Goal: Task Accomplishment & Management: Complete application form

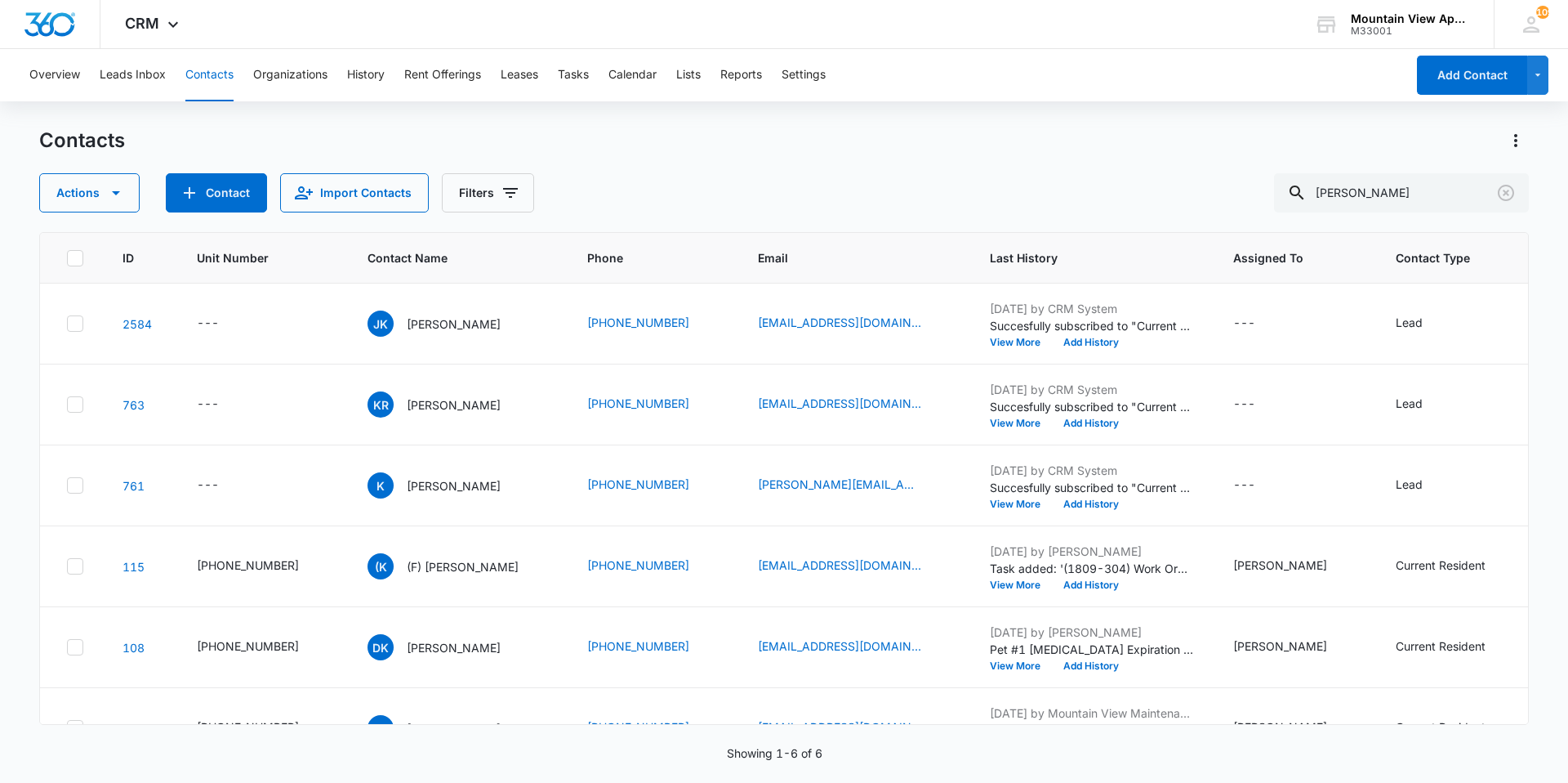
scroll to position [56, 0]
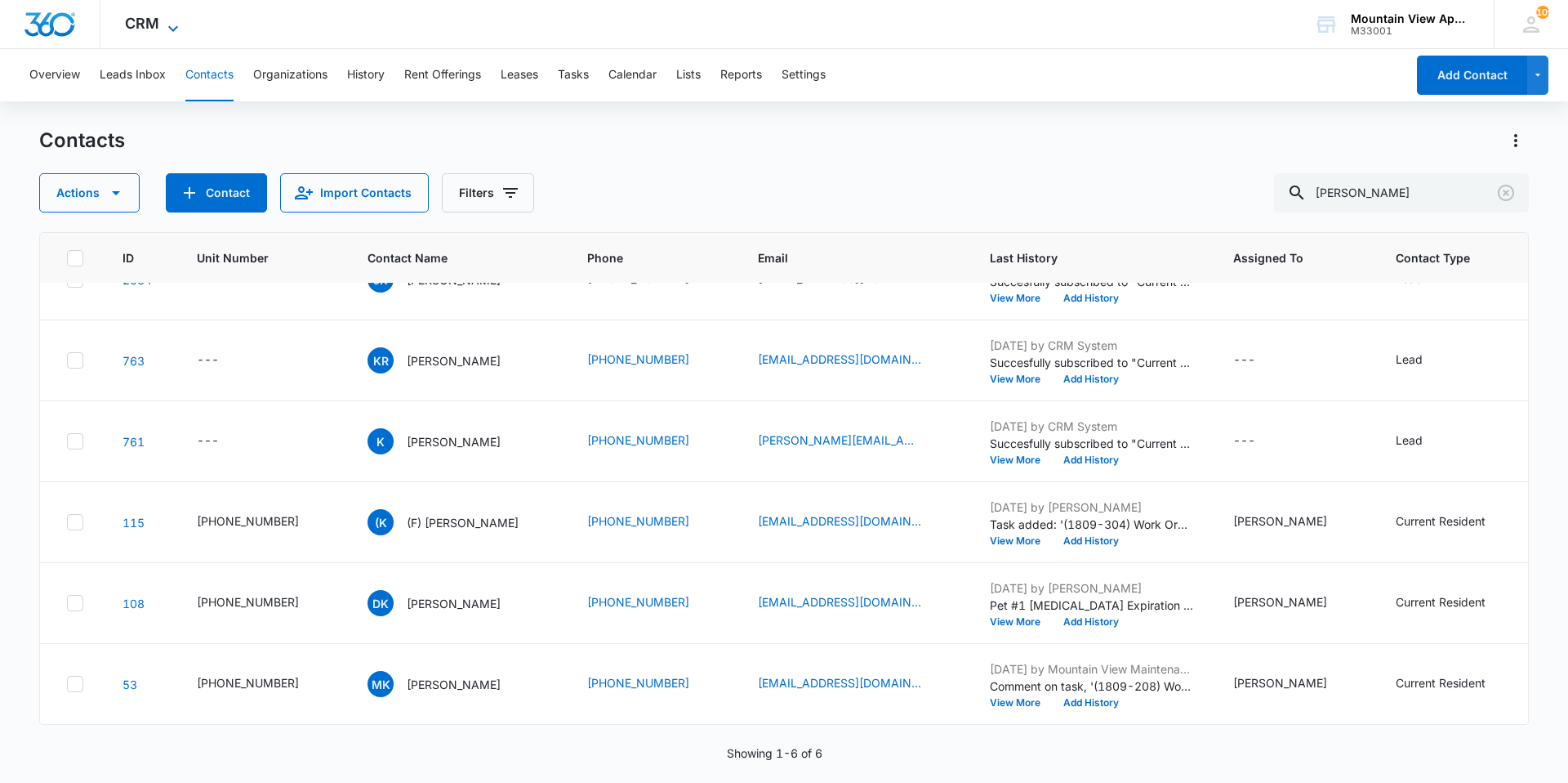
click at [176, 28] on icon at bounding box center [174, 29] width 20 height 20
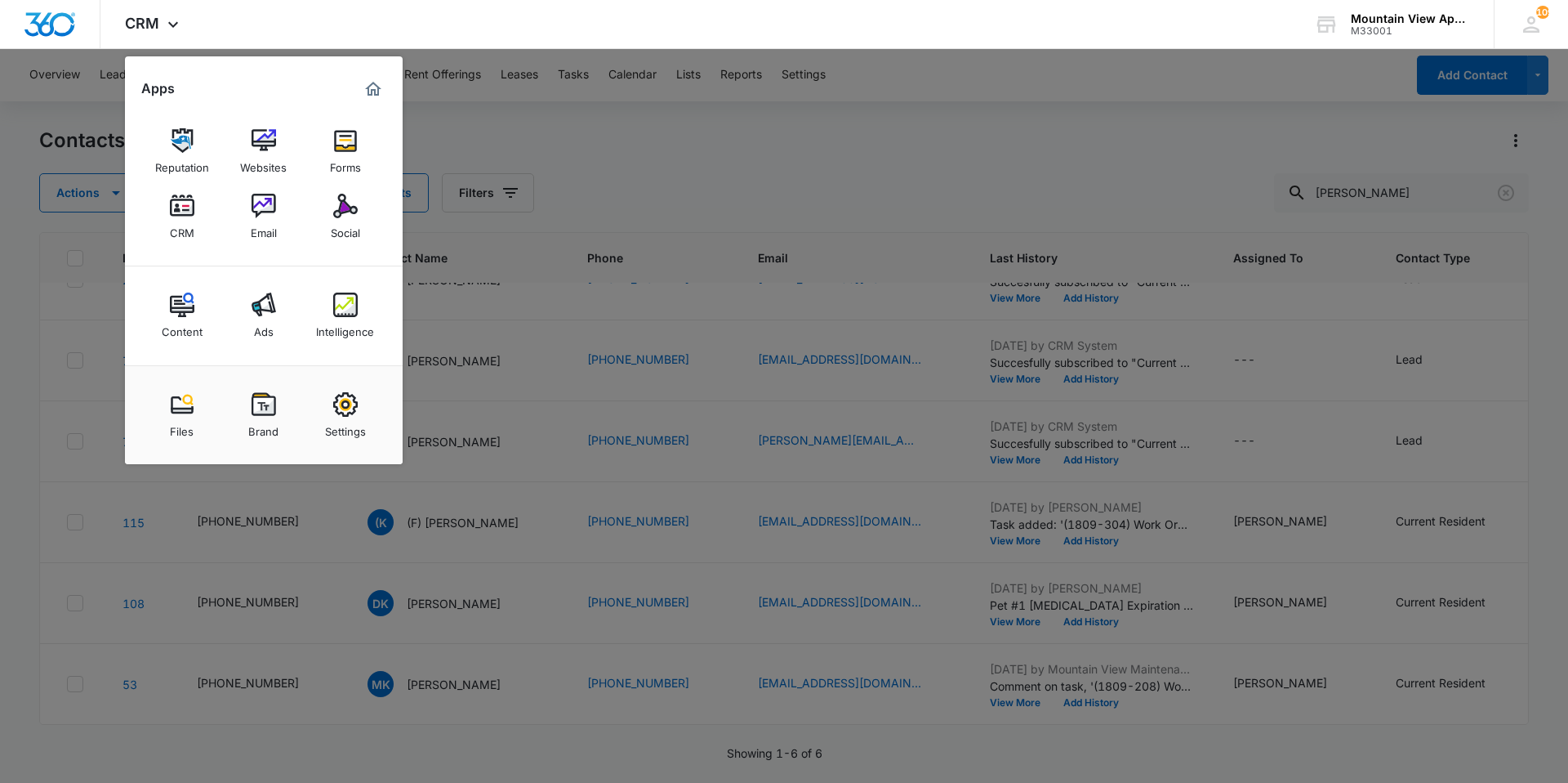
drag, startPoint x: 272, startPoint y: 214, endPoint x: 246, endPoint y: 266, distance: 58.1
click at [272, 214] on img at bounding box center [263, 206] width 25 height 25
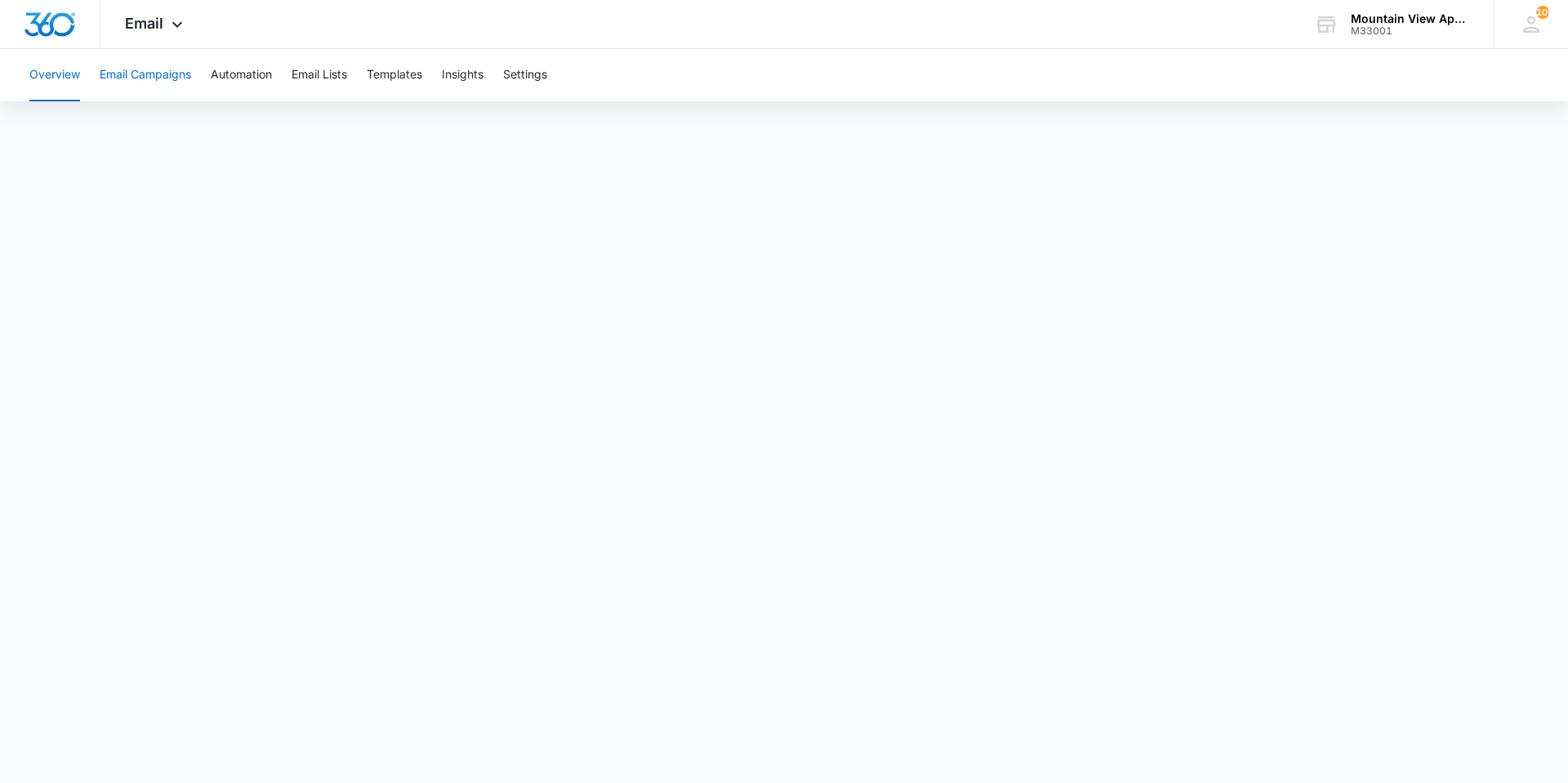
click at [163, 70] on button "Email Campaigns" at bounding box center [146, 75] width 92 height 52
click at [164, 29] on div "Email Apps Reputation Websites Forms CRM Email Social Content Ads Intelligence …" at bounding box center [156, 24] width 111 height 48
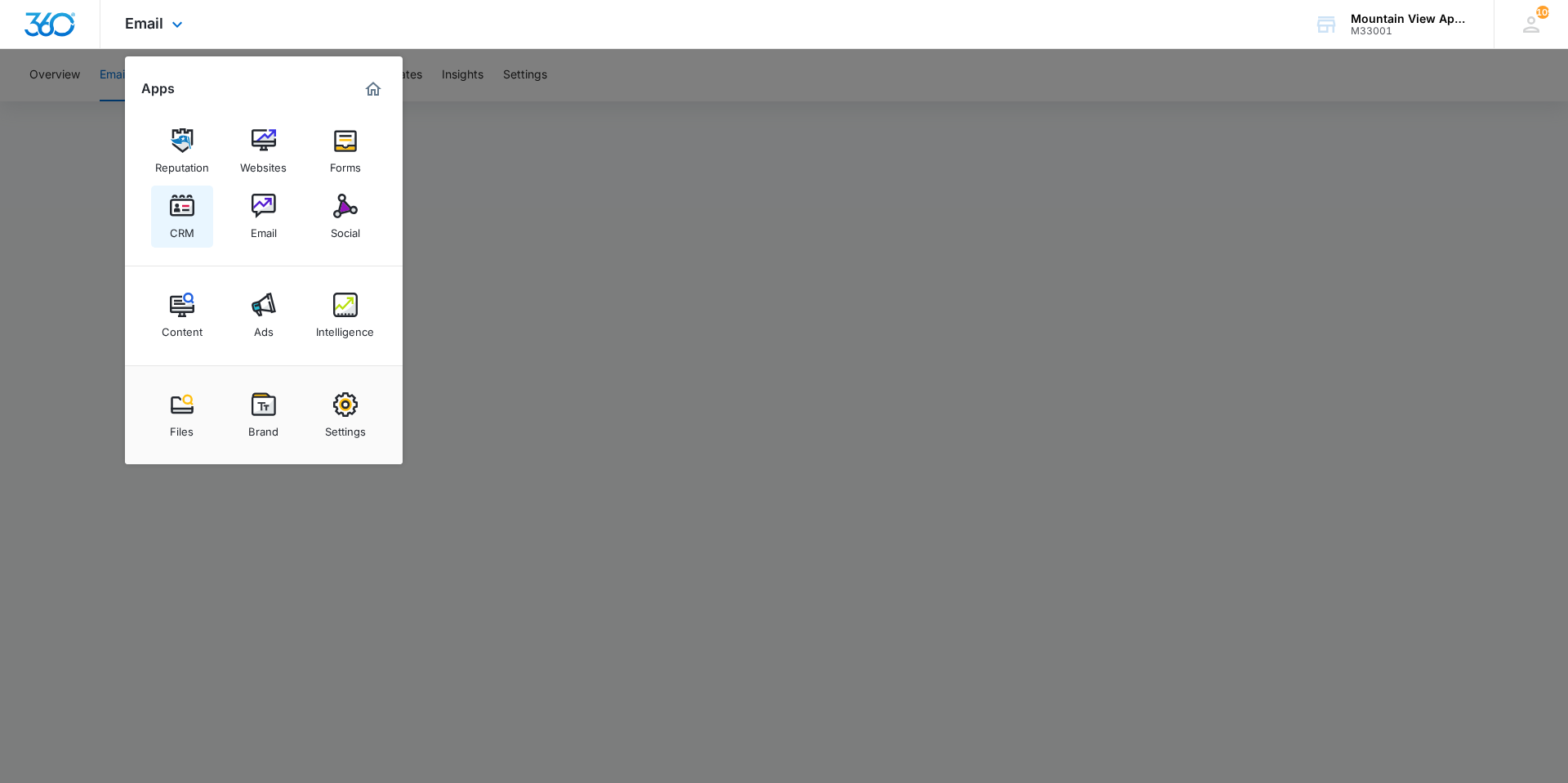
click at [179, 211] on img at bounding box center [182, 206] width 25 height 25
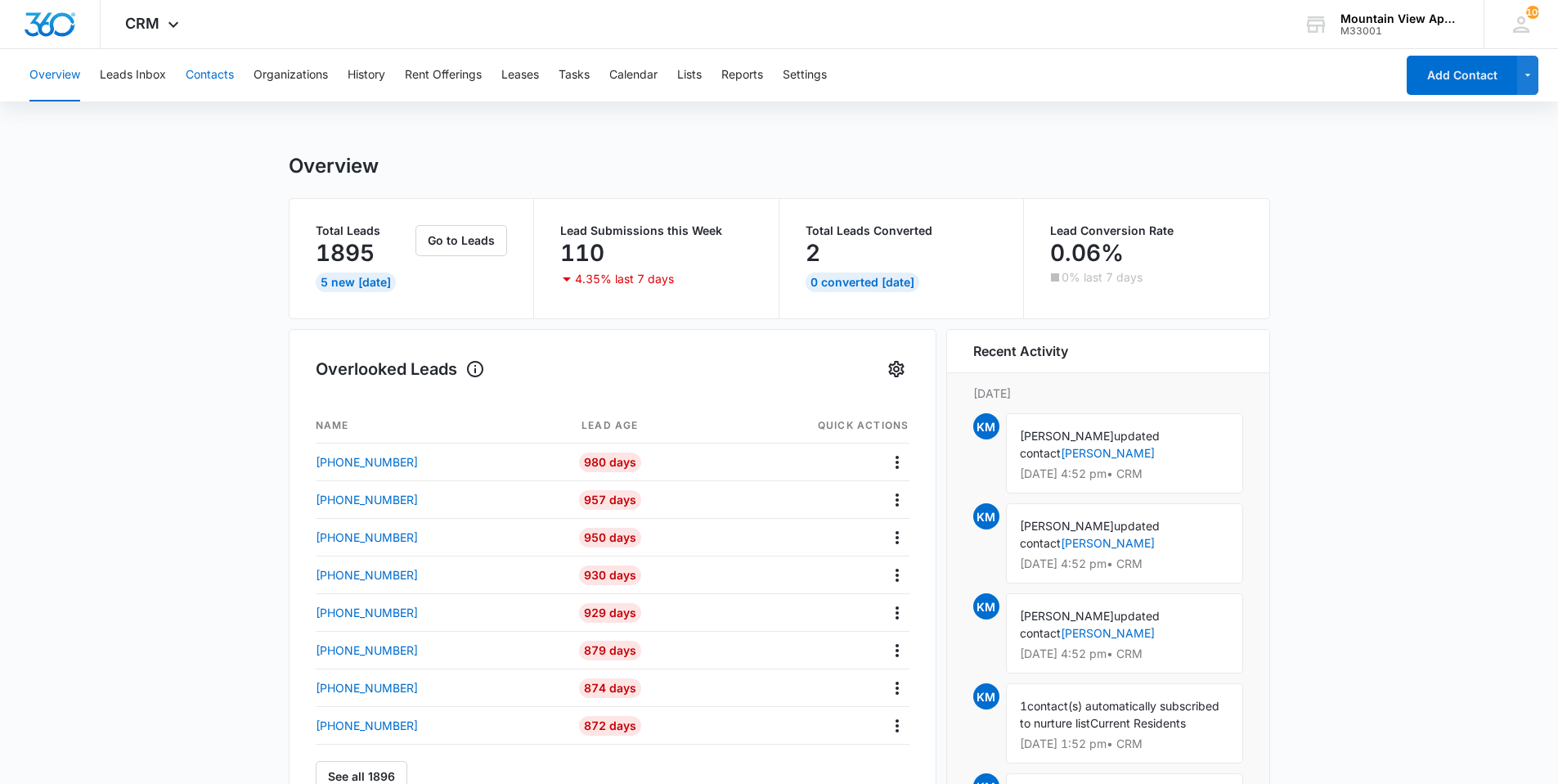
click at [196, 74] on button "Contacts" at bounding box center [210, 75] width 48 height 52
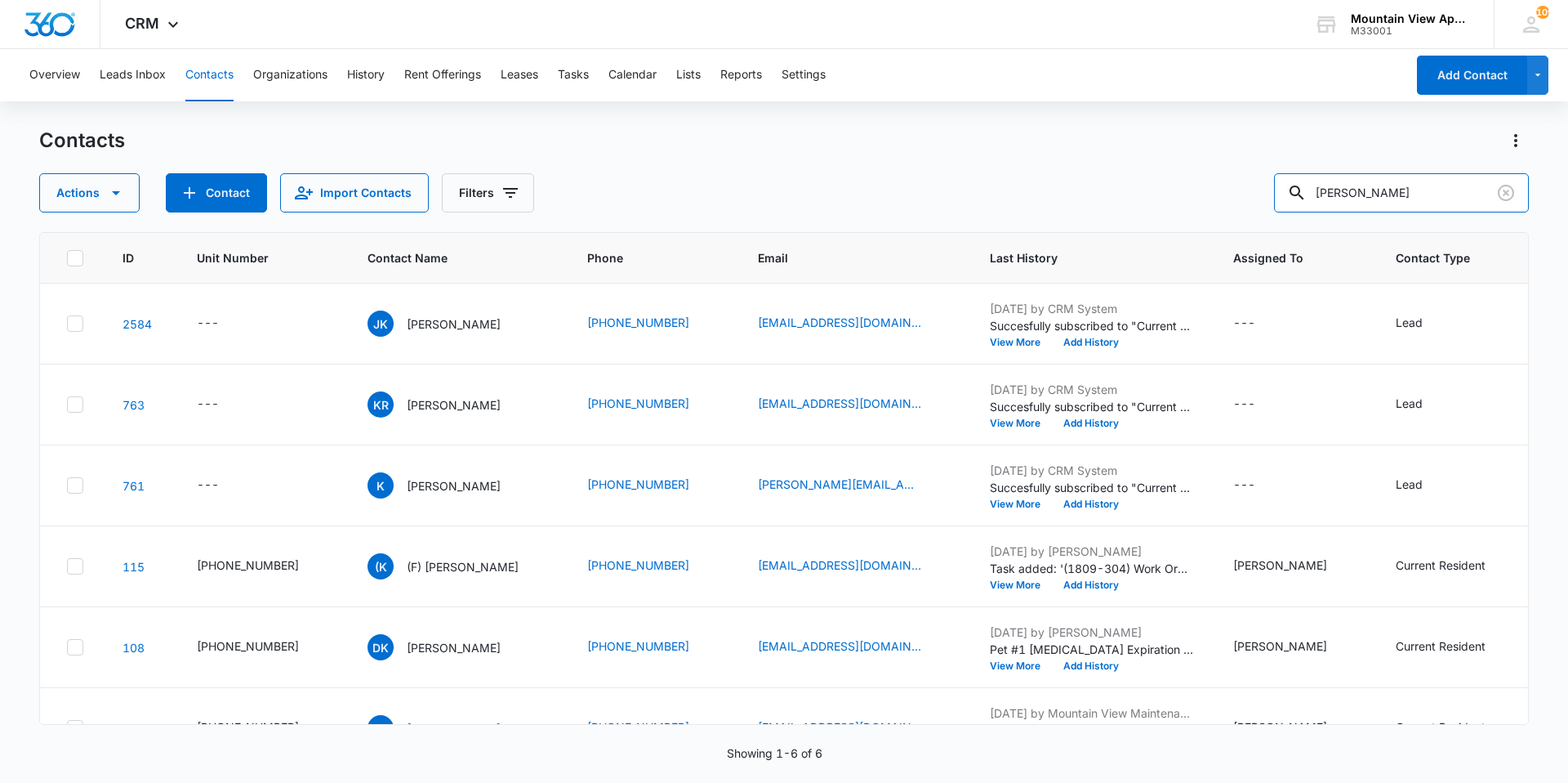
drag, startPoint x: 1342, startPoint y: 198, endPoint x: 799, endPoint y: 190, distance: 543.1
click at [799, 190] on div "Actions Contact Import Contacts Filters [PERSON_NAME]" at bounding box center [784, 192] width 1489 height 39
type input "[PHONE_NUMBER]"
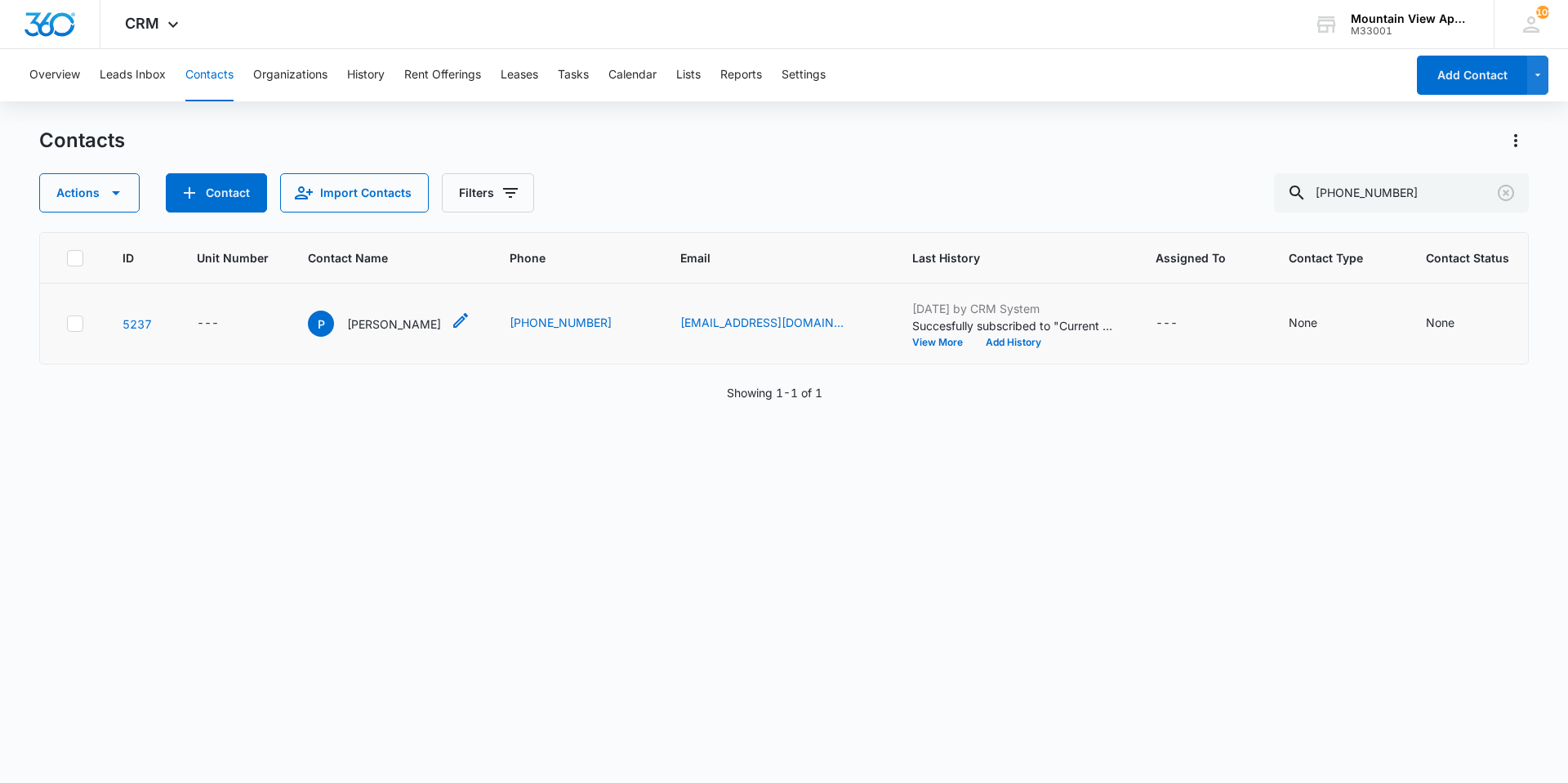
click at [379, 323] on p "[PERSON_NAME]" at bounding box center [394, 324] width 94 height 17
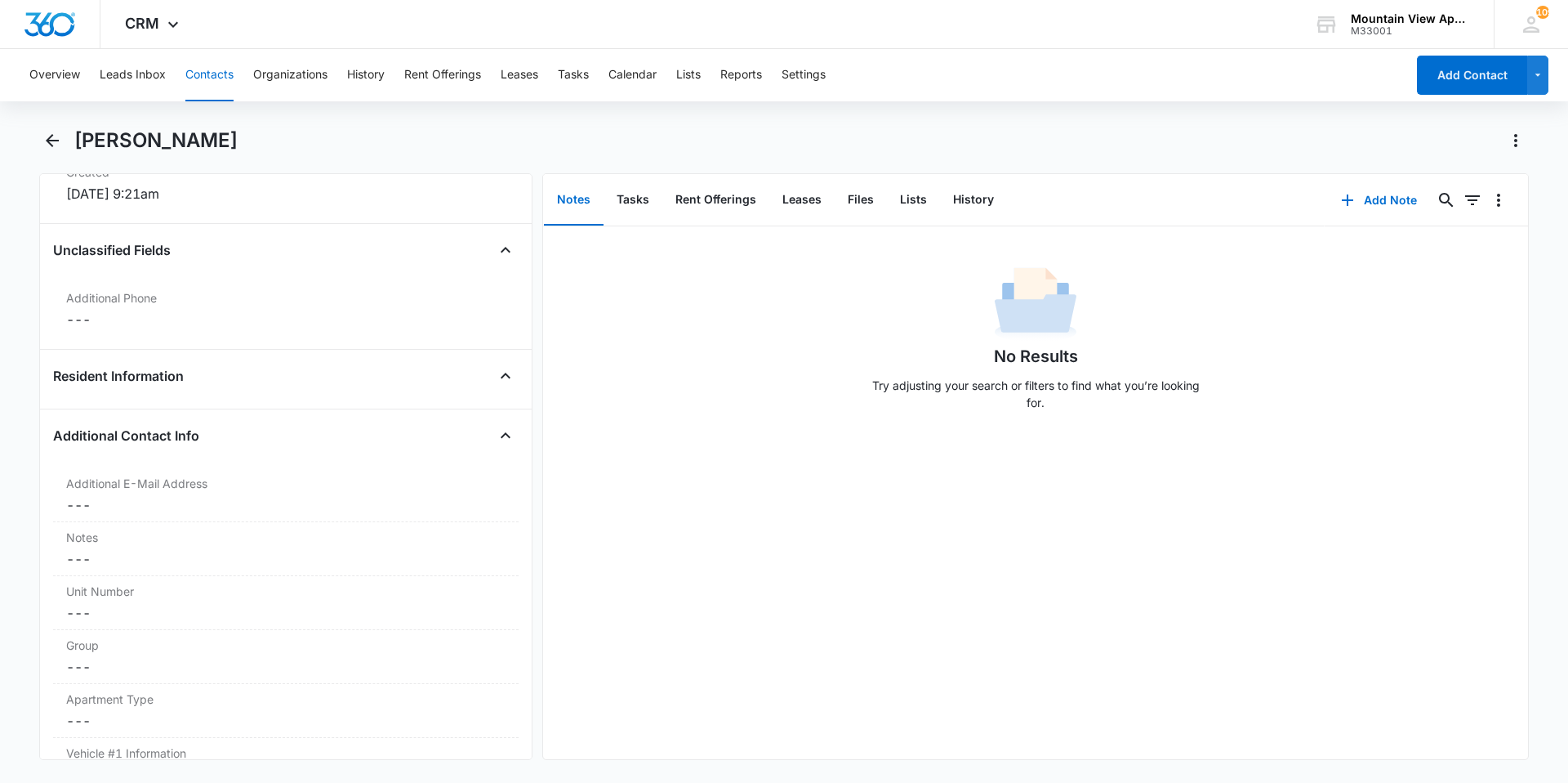
scroll to position [1389, 0]
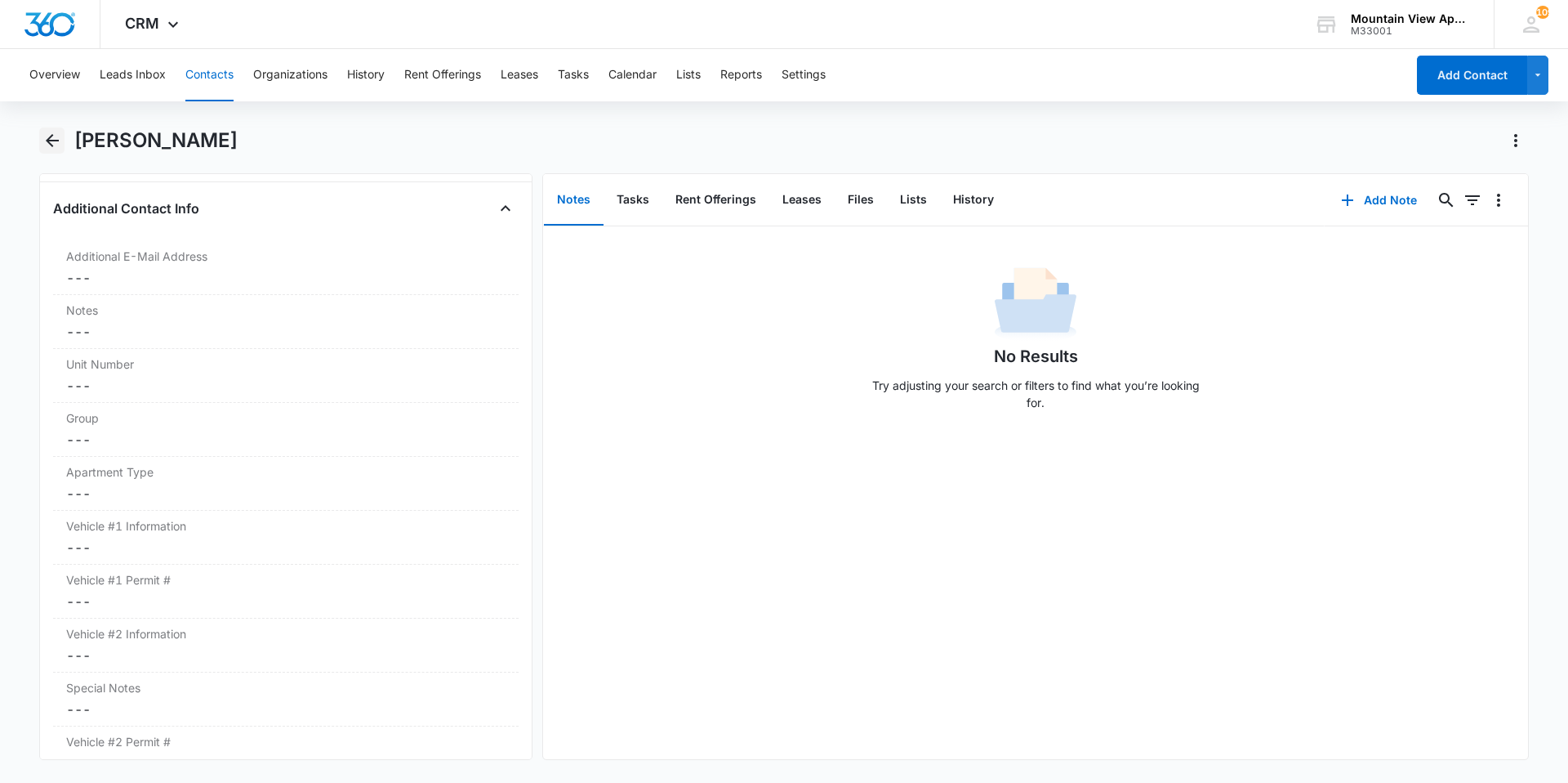
click at [43, 136] on icon "Back" at bounding box center [53, 141] width 20 height 20
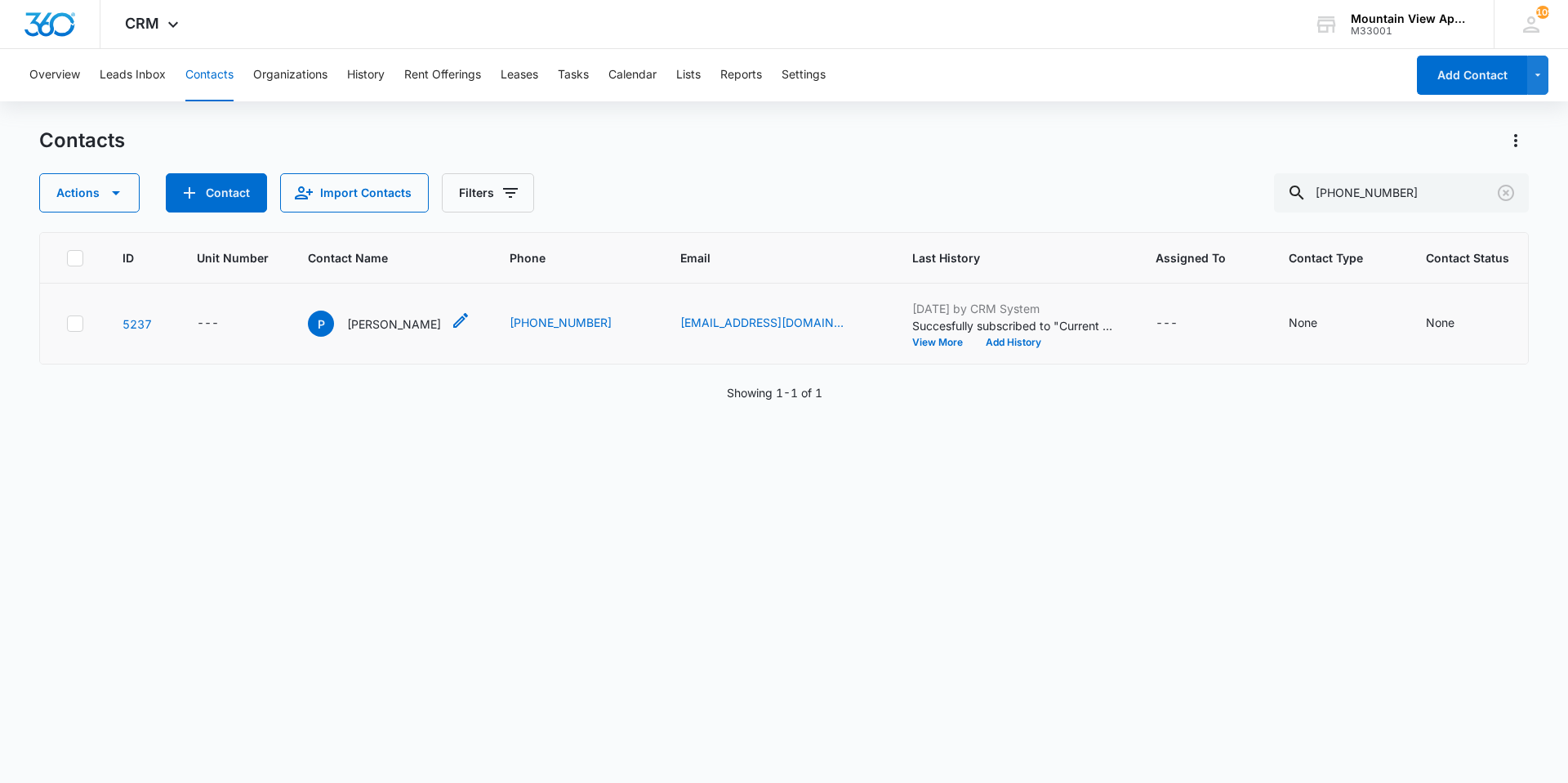
click at [377, 325] on p "[PERSON_NAME]" at bounding box center [394, 324] width 94 height 17
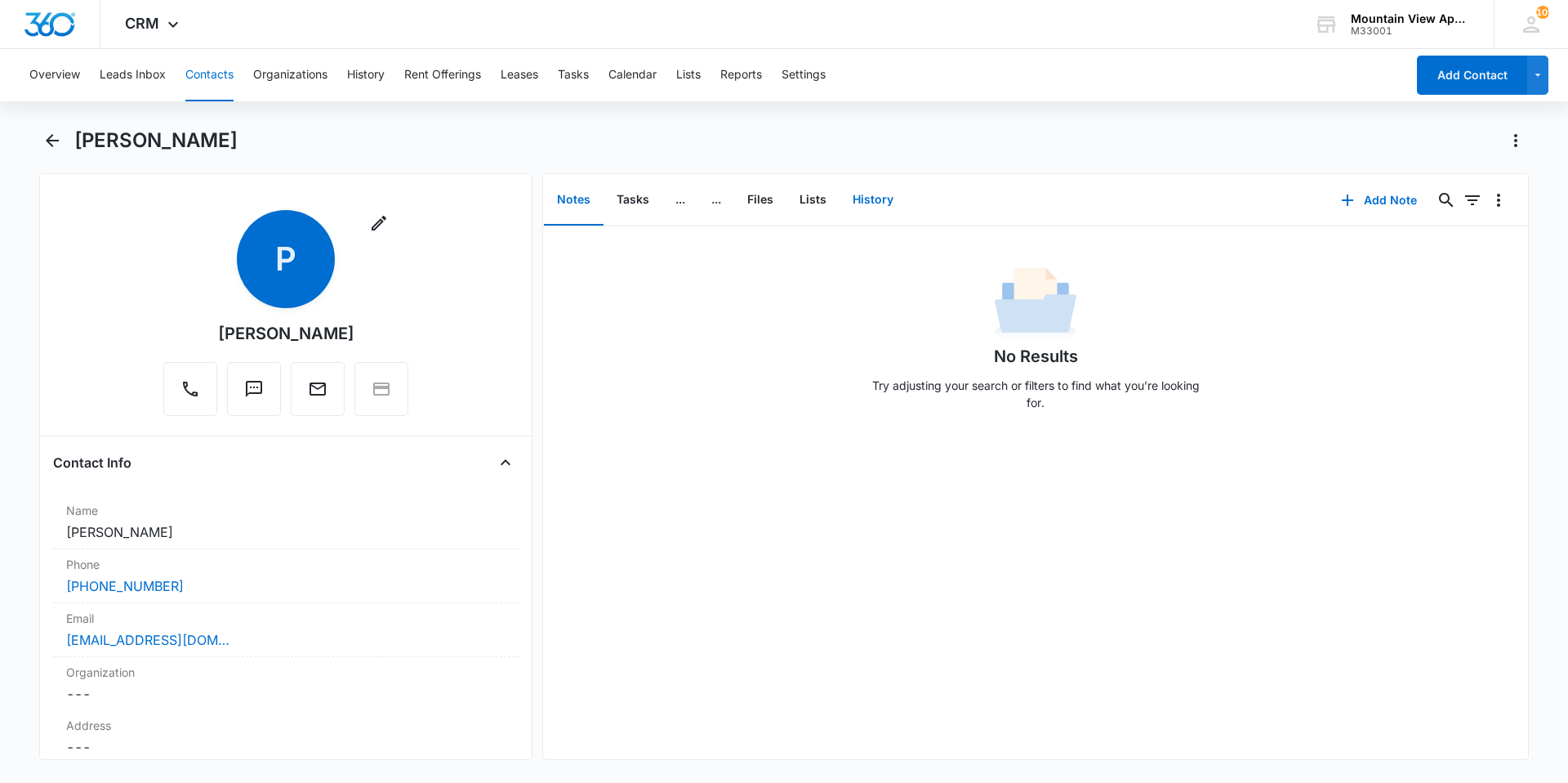
click at [873, 191] on button "History" at bounding box center [872, 200] width 67 height 51
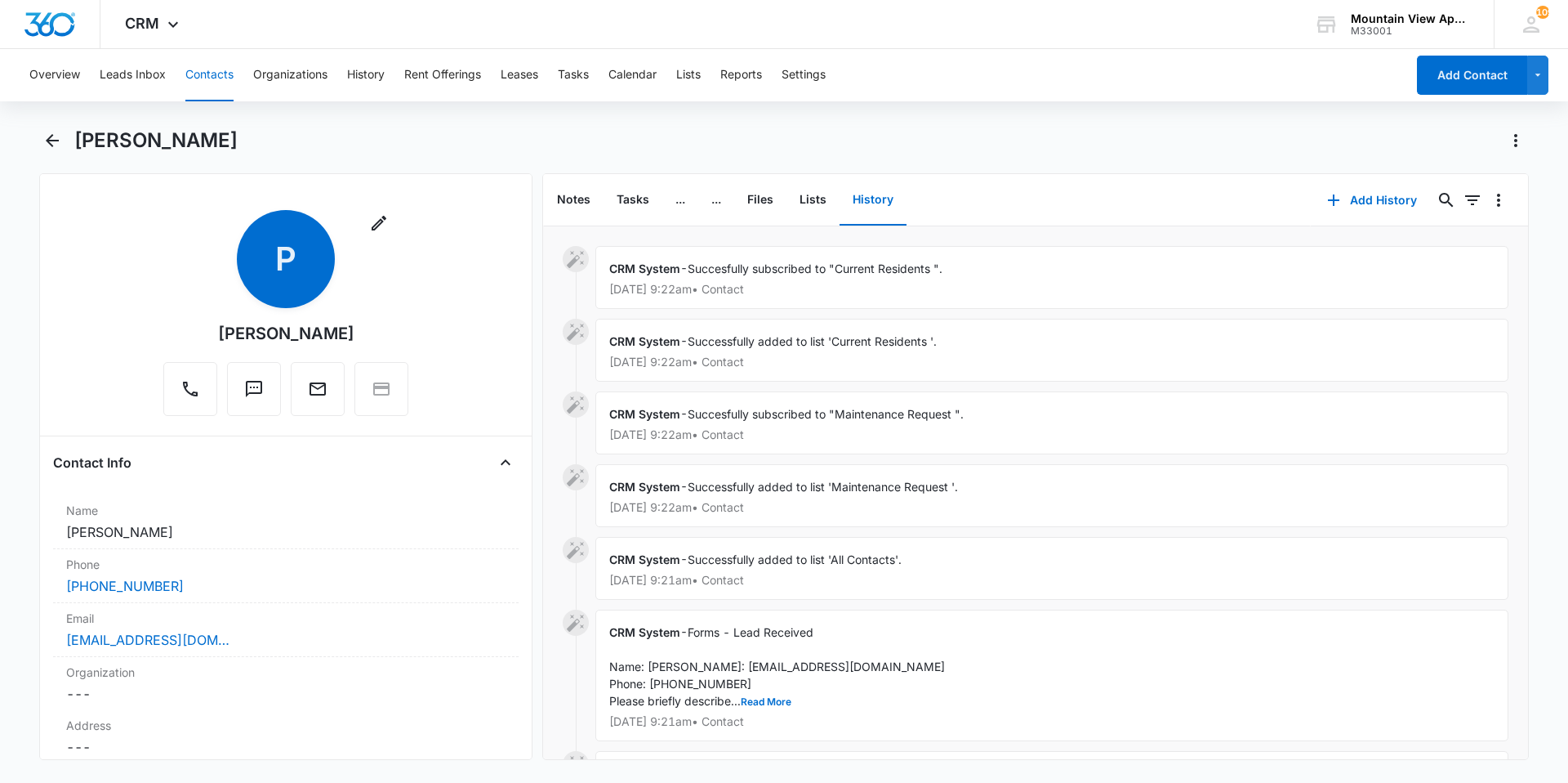
scroll to position [193, 0]
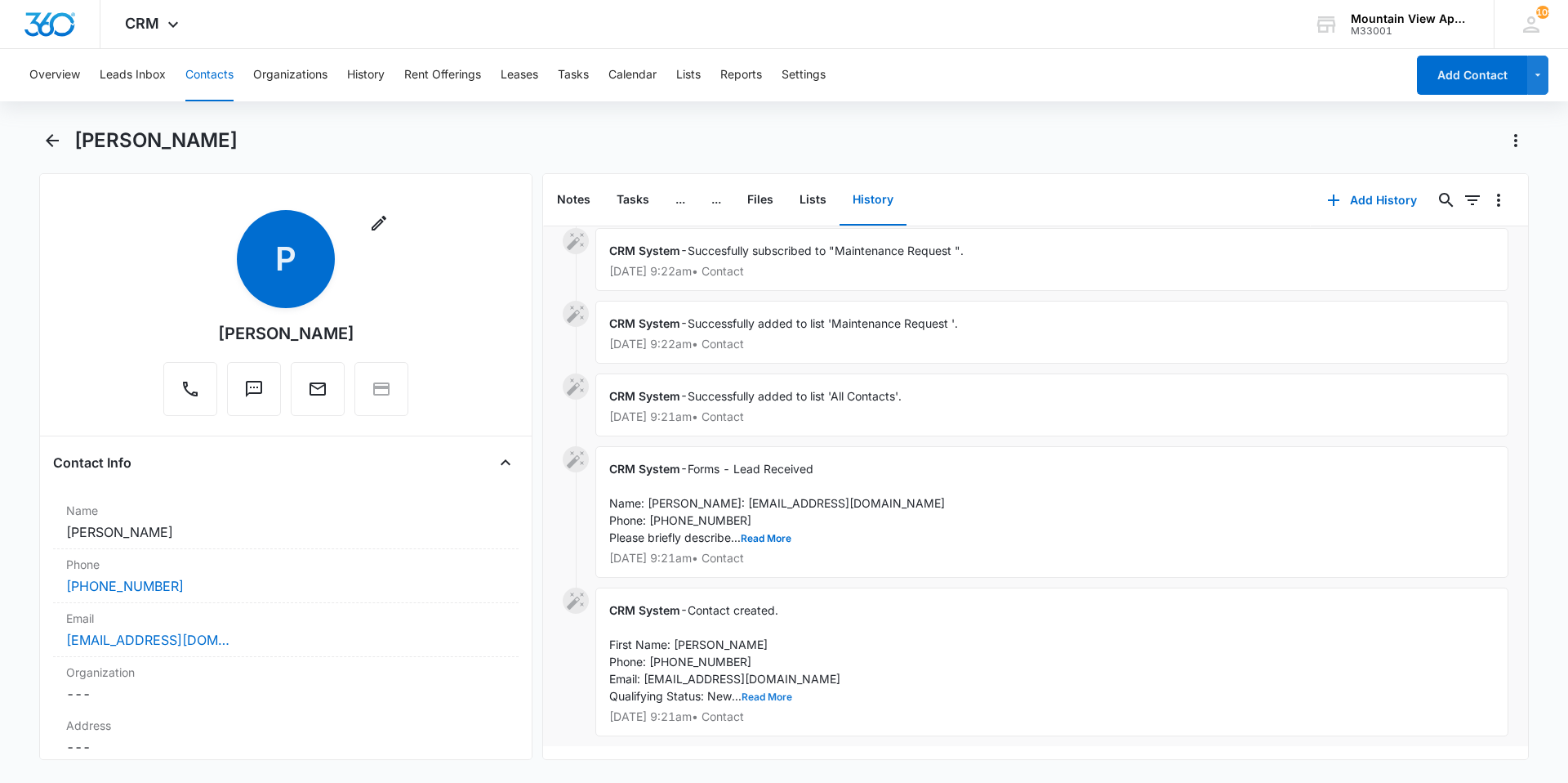
click at [757, 692] on button "Read More" at bounding box center [767, 697] width 51 height 10
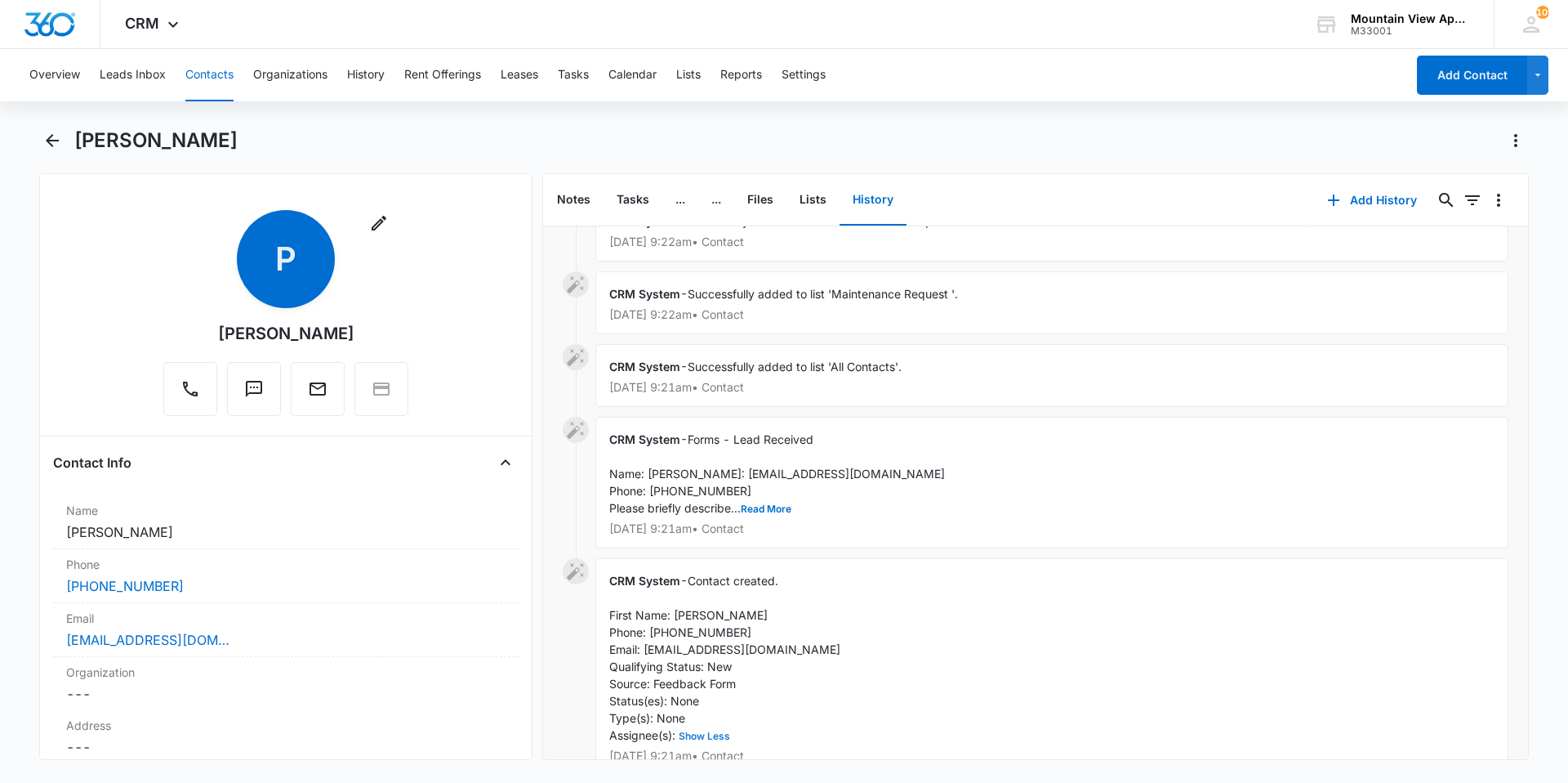
scroll to position [262, 0]
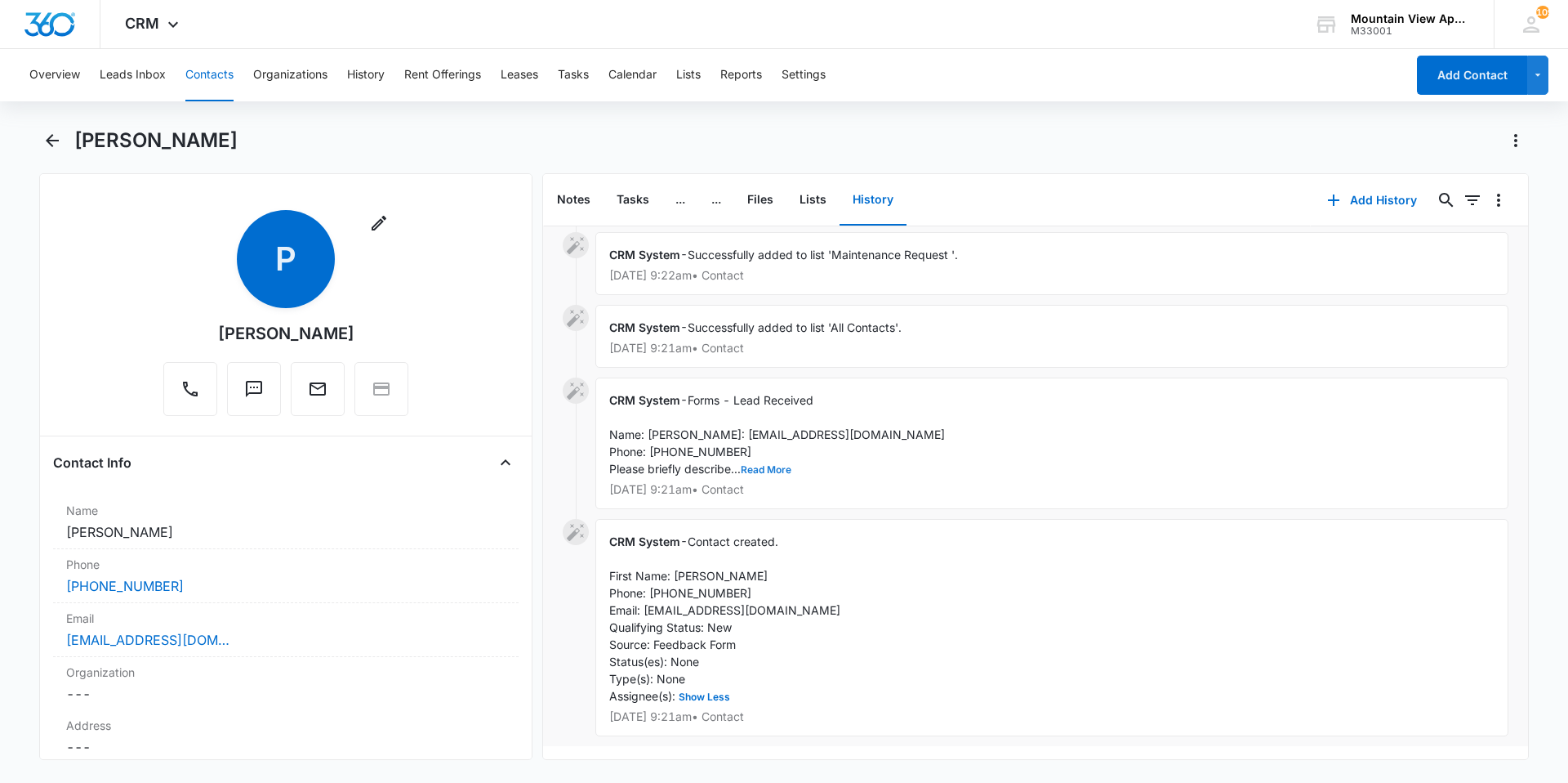
click at [768, 464] on button "Read More" at bounding box center [766, 469] width 51 height 10
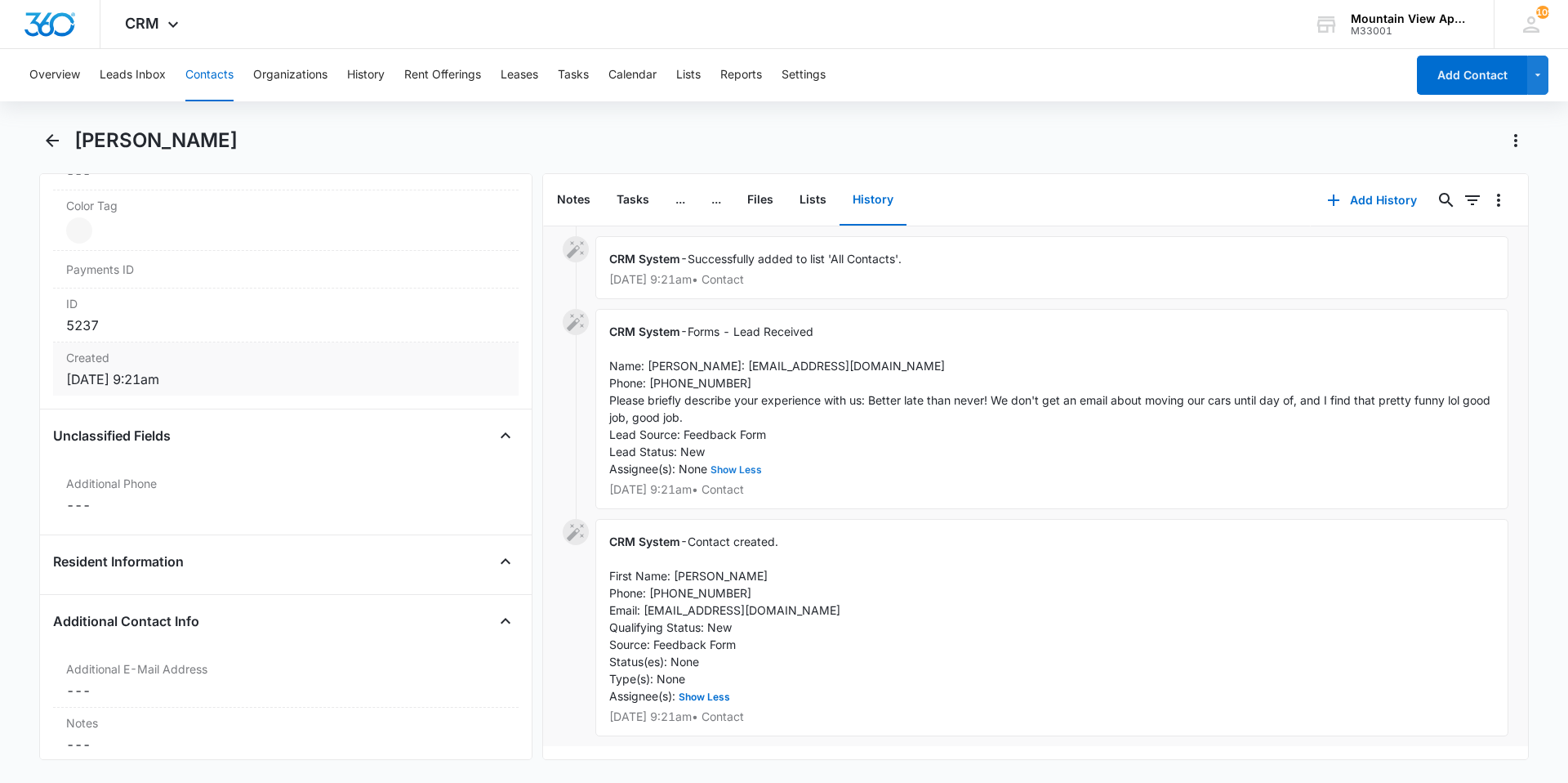
scroll to position [981, 0]
click at [223, 75] on button "Contacts" at bounding box center [210, 75] width 48 height 52
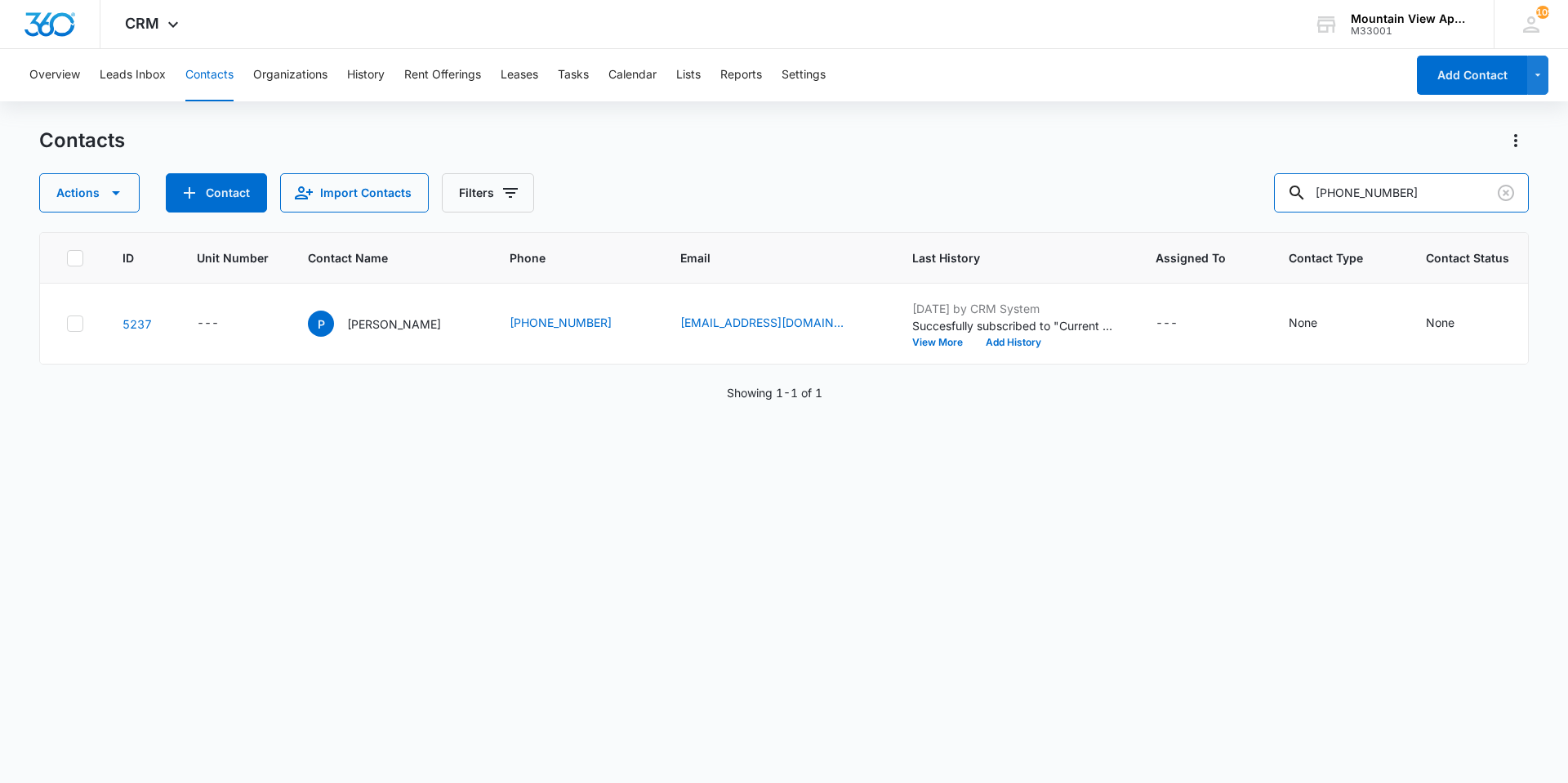
drag, startPoint x: 1450, startPoint y: 184, endPoint x: 392, endPoint y: 84, distance: 1062.7
click at [392, 84] on div "Overview Leads Inbox Contacts Organizations History Rent Offerings Leases Tasks…" at bounding box center [784, 414] width 1568 height 732
type input "[PERSON_NAME]"
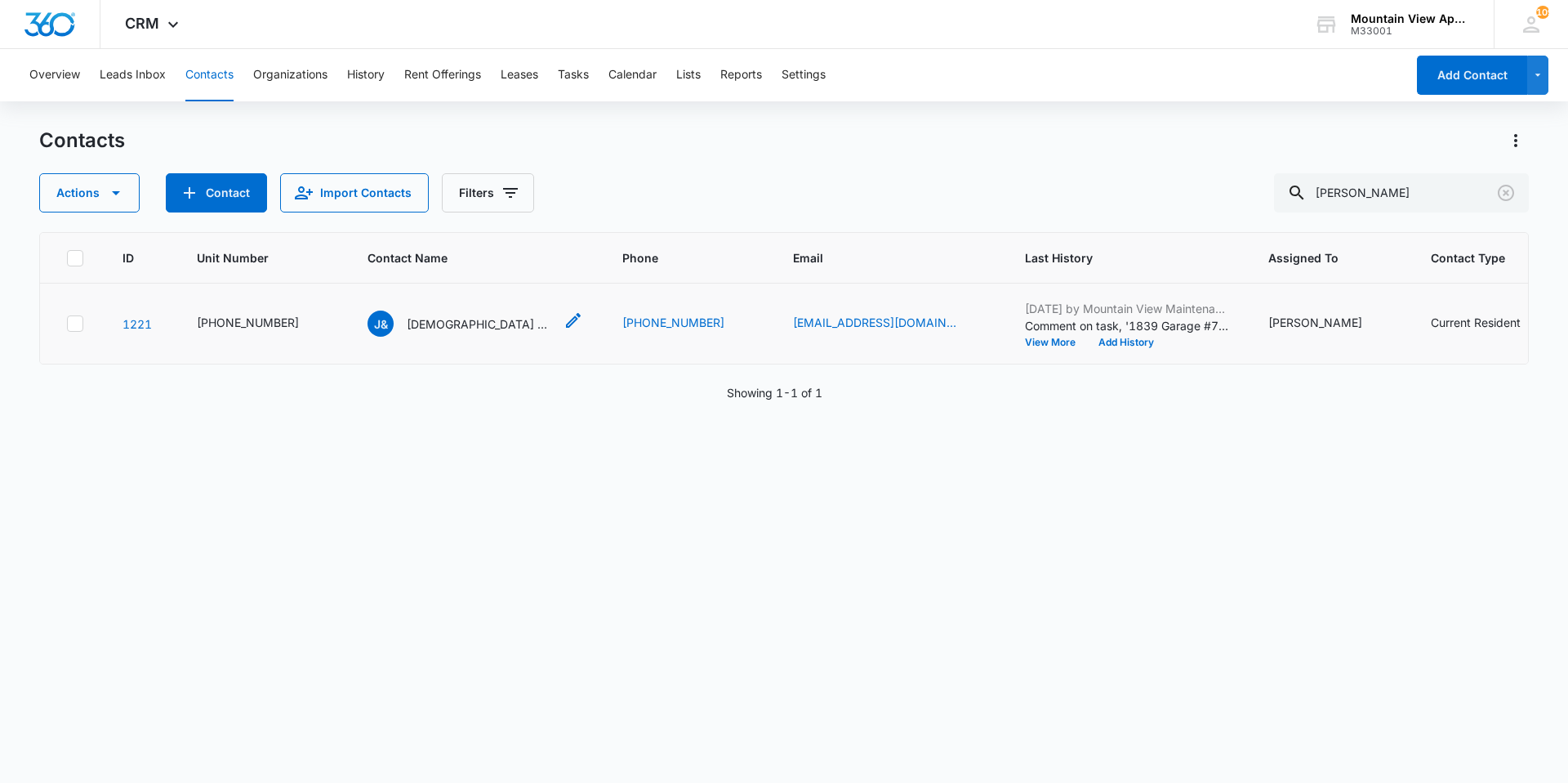
click at [465, 321] on p "[DEMOGRAPHIC_DATA] & [PERSON_NAME]" at bounding box center [479, 324] width 147 height 17
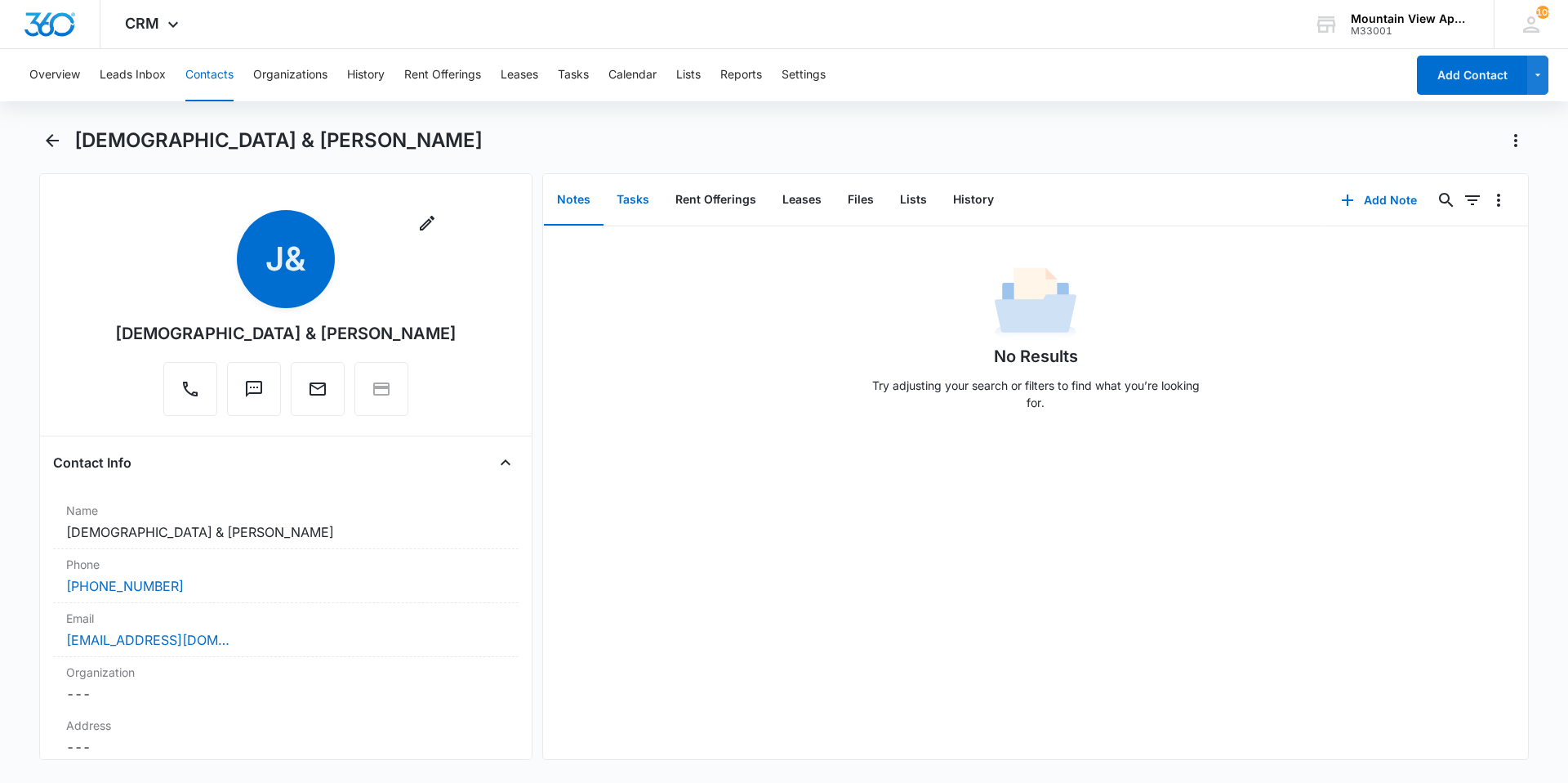
click at [645, 202] on button "Tasks" at bounding box center [633, 200] width 59 height 51
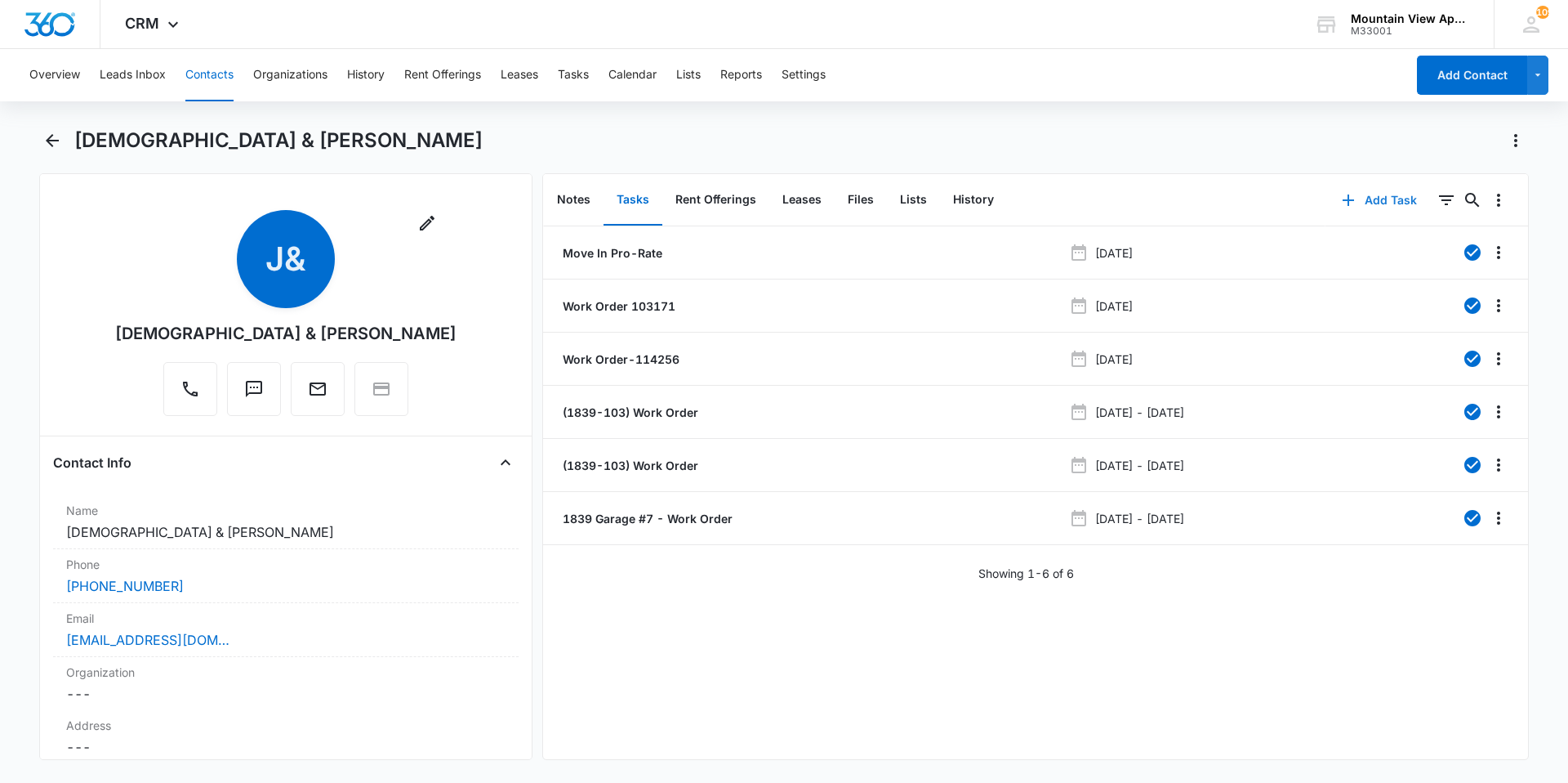
click at [1367, 203] on button "Add Task" at bounding box center [1379, 200] width 108 height 39
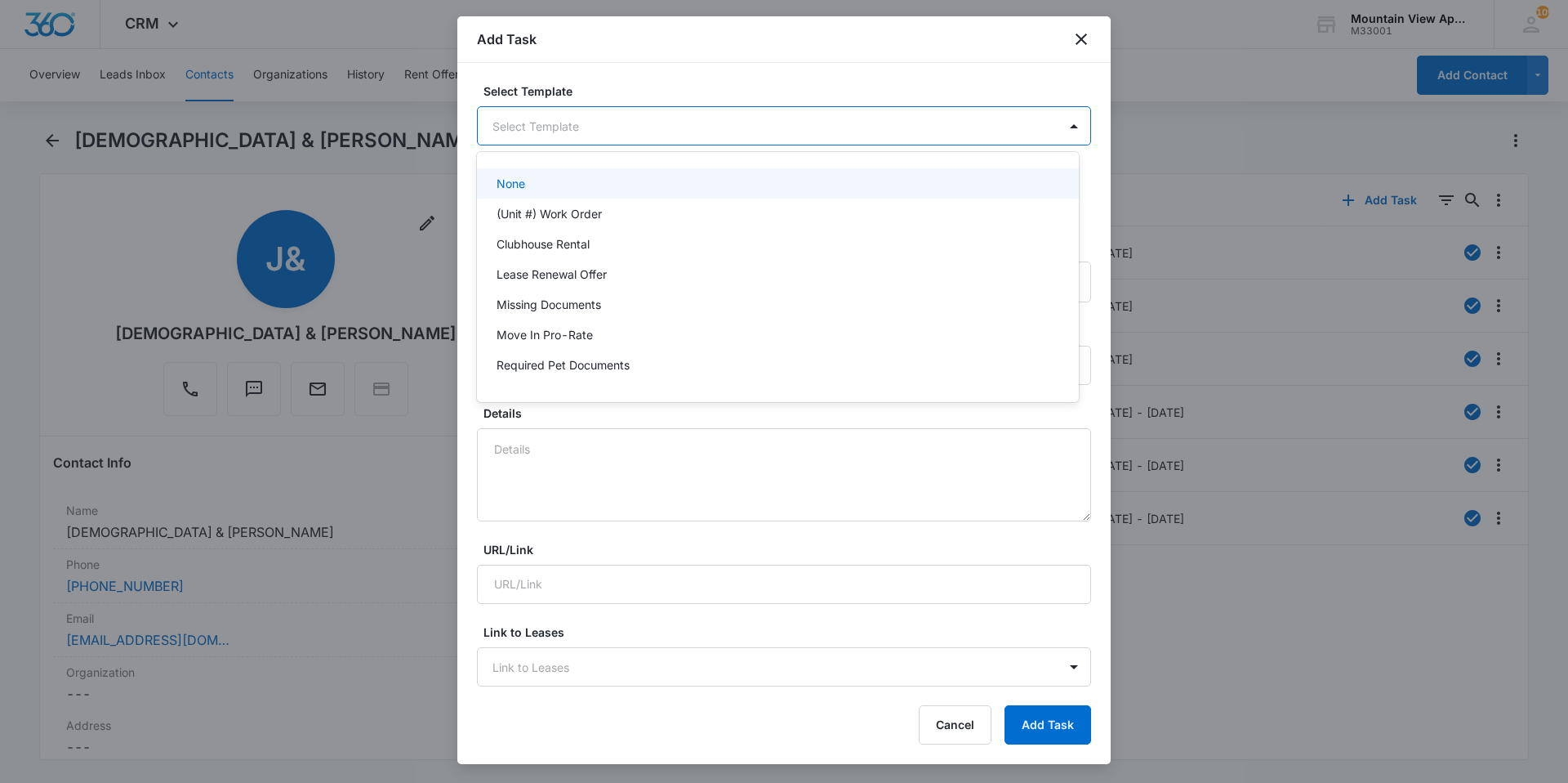
click at [567, 124] on body "CRM Apps Reputation Websites Forms CRM Email Social Content Ads Intelligence Fi…" at bounding box center [784, 392] width 1568 height 783
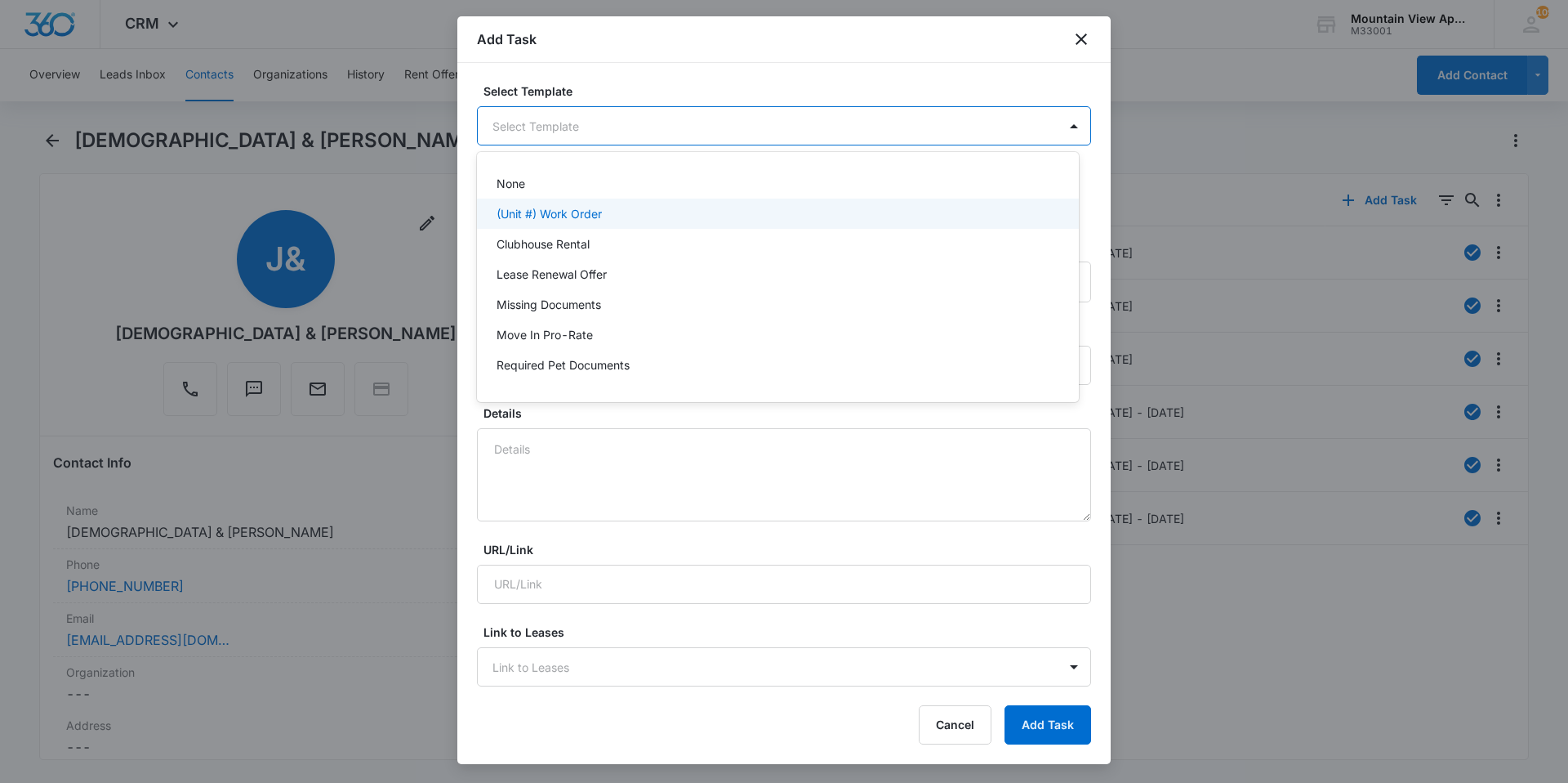
click at [549, 220] on p "(Unit #) Work Order" at bounding box center [549, 213] width 106 height 17
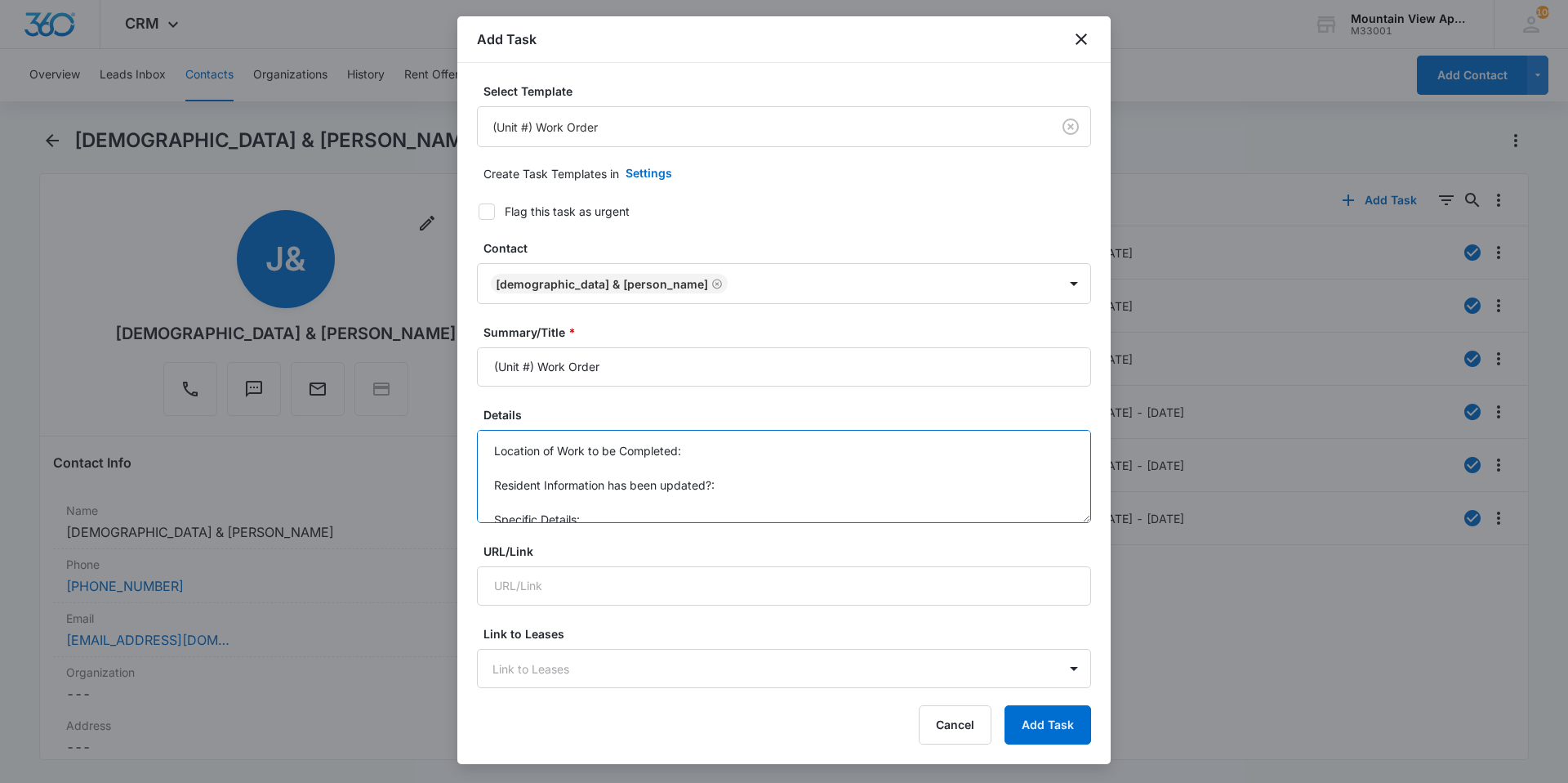
click at [707, 448] on textarea "Location of Work to be Completed: Resident Information has been updated?: Speci…" at bounding box center [784, 475] width 614 height 93
click at [1074, 37] on icon "close" at bounding box center [1081, 39] width 20 height 20
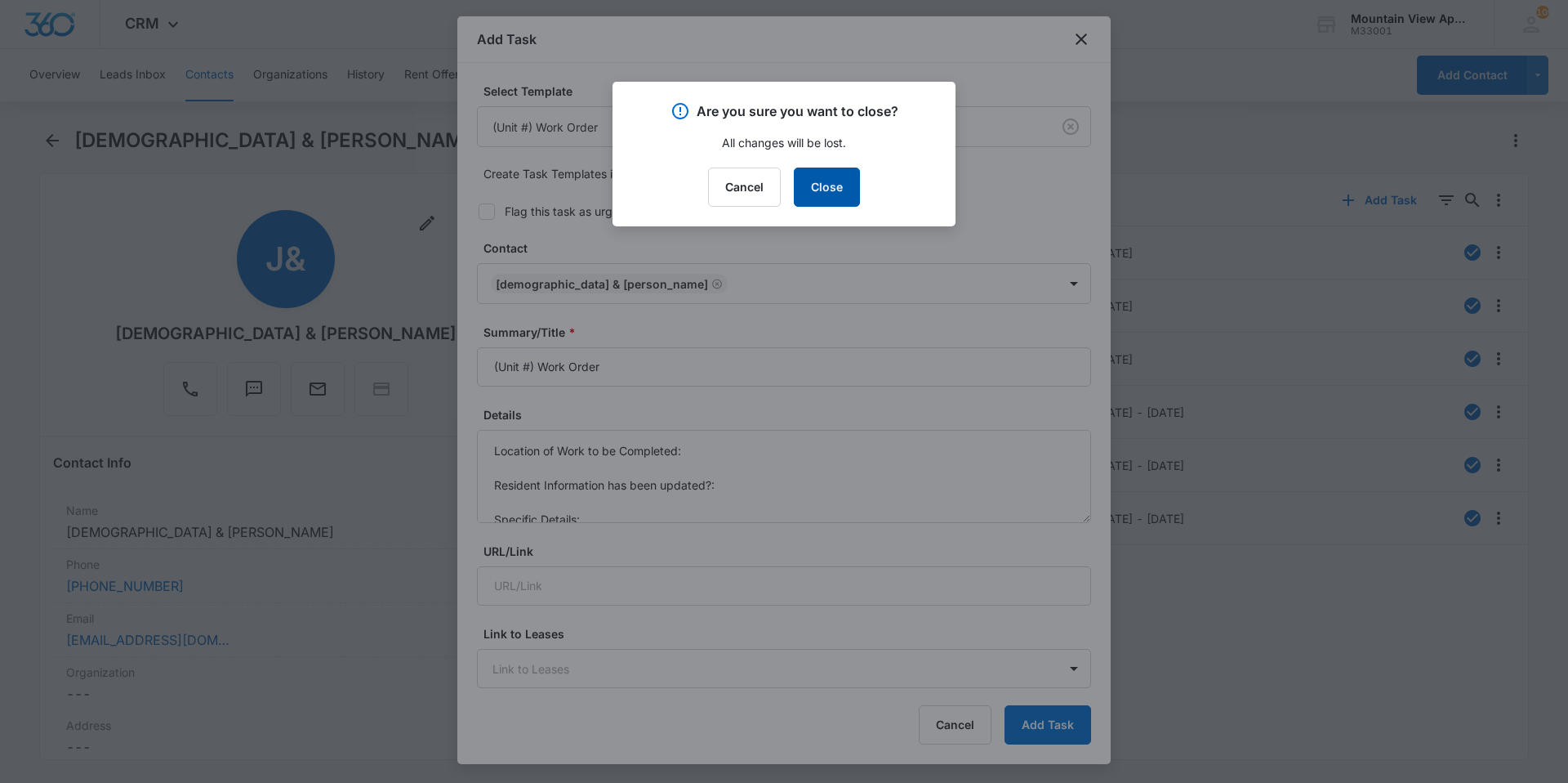
click at [832, 196] on button "Close" at bounding box center [826, 187] width 66 height 39
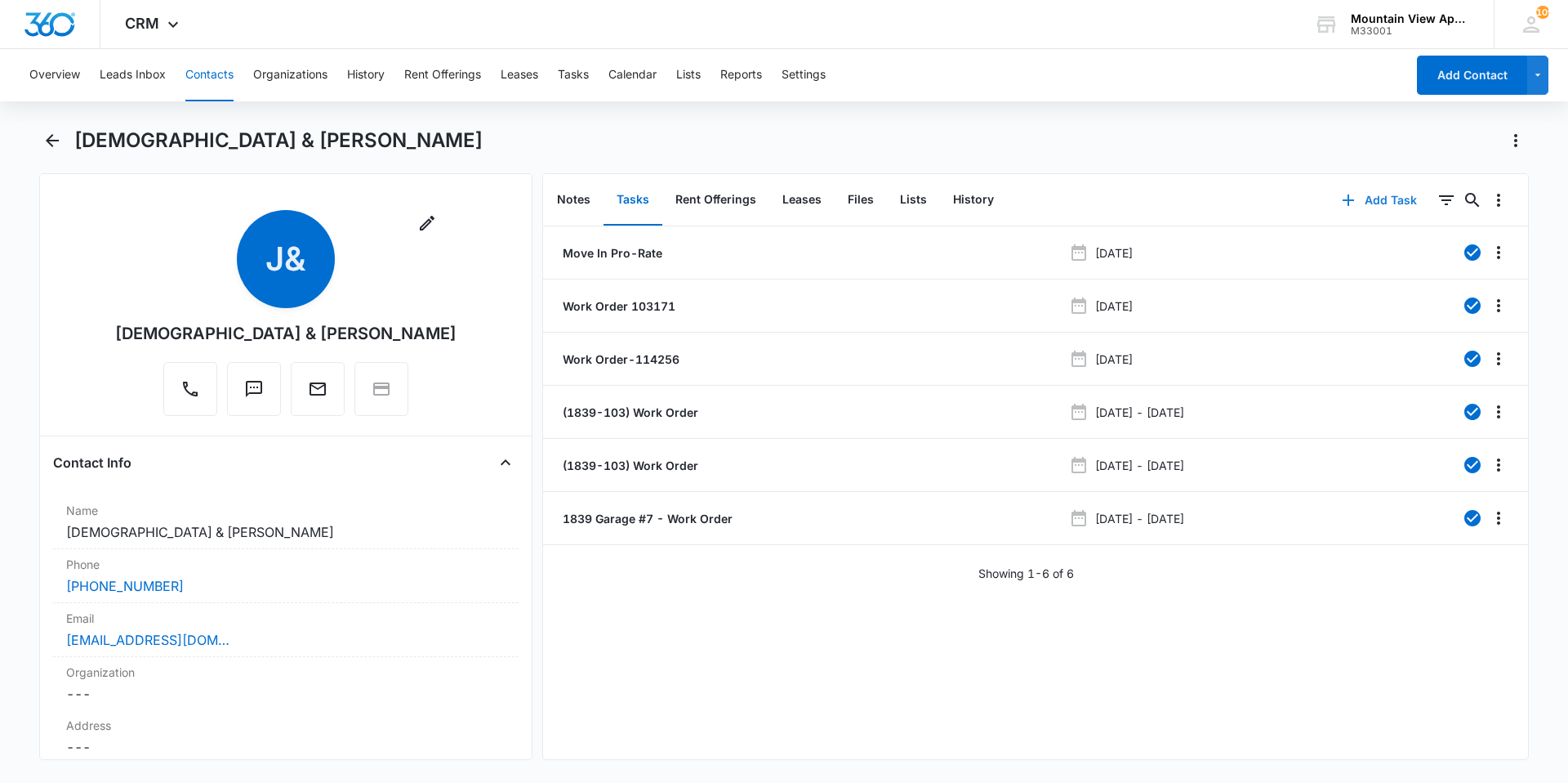
click at [1373, 200] on button "Add Task" at bounding box center [1379, 200] width 108 height 39
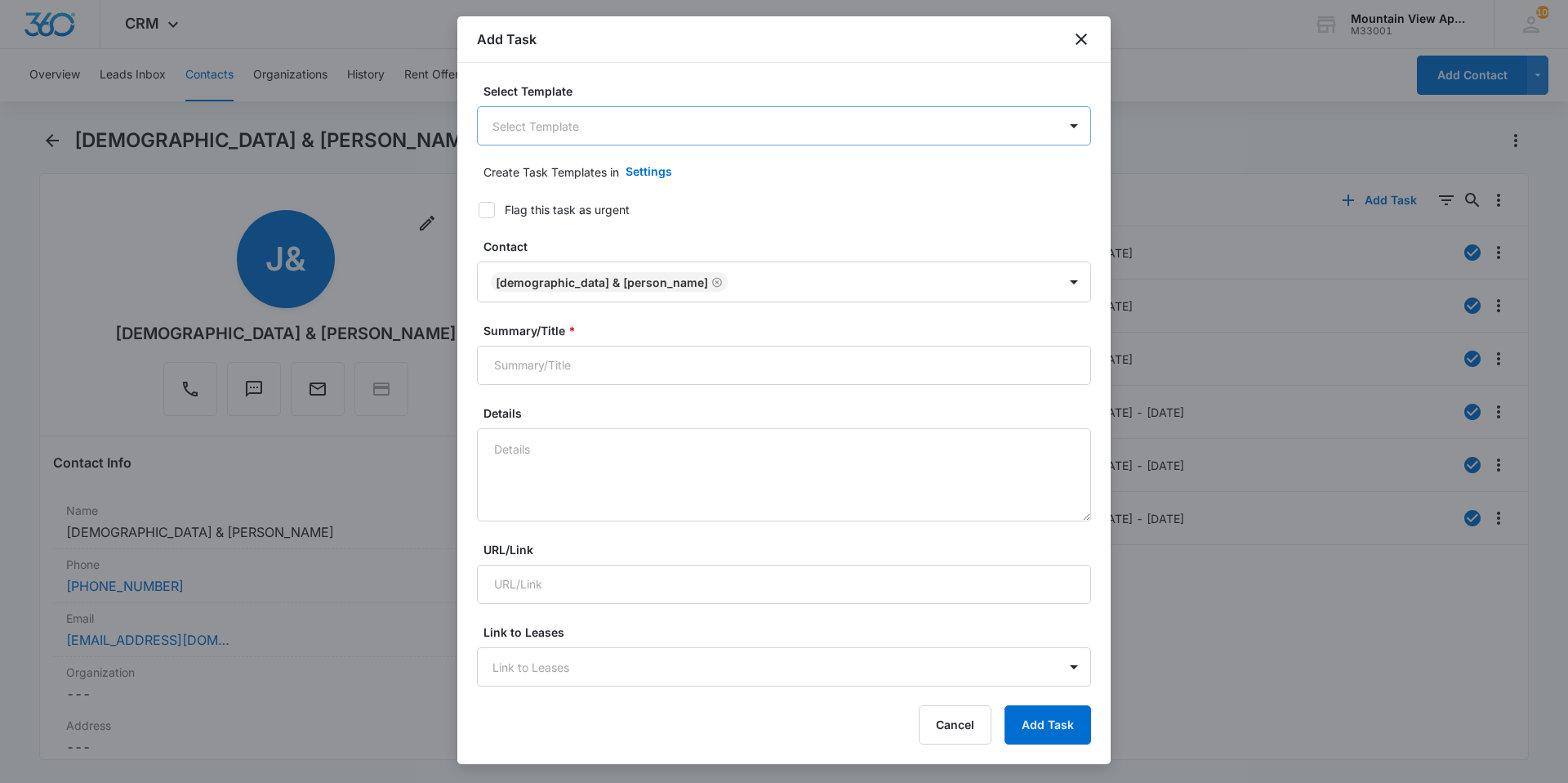
click at [519, 124] on body "CRM Apps Reputation Websites Forms CRM Email Social Content Ads Intelligence Fi…" at bounding box center [784, 392] width 1568 height 783
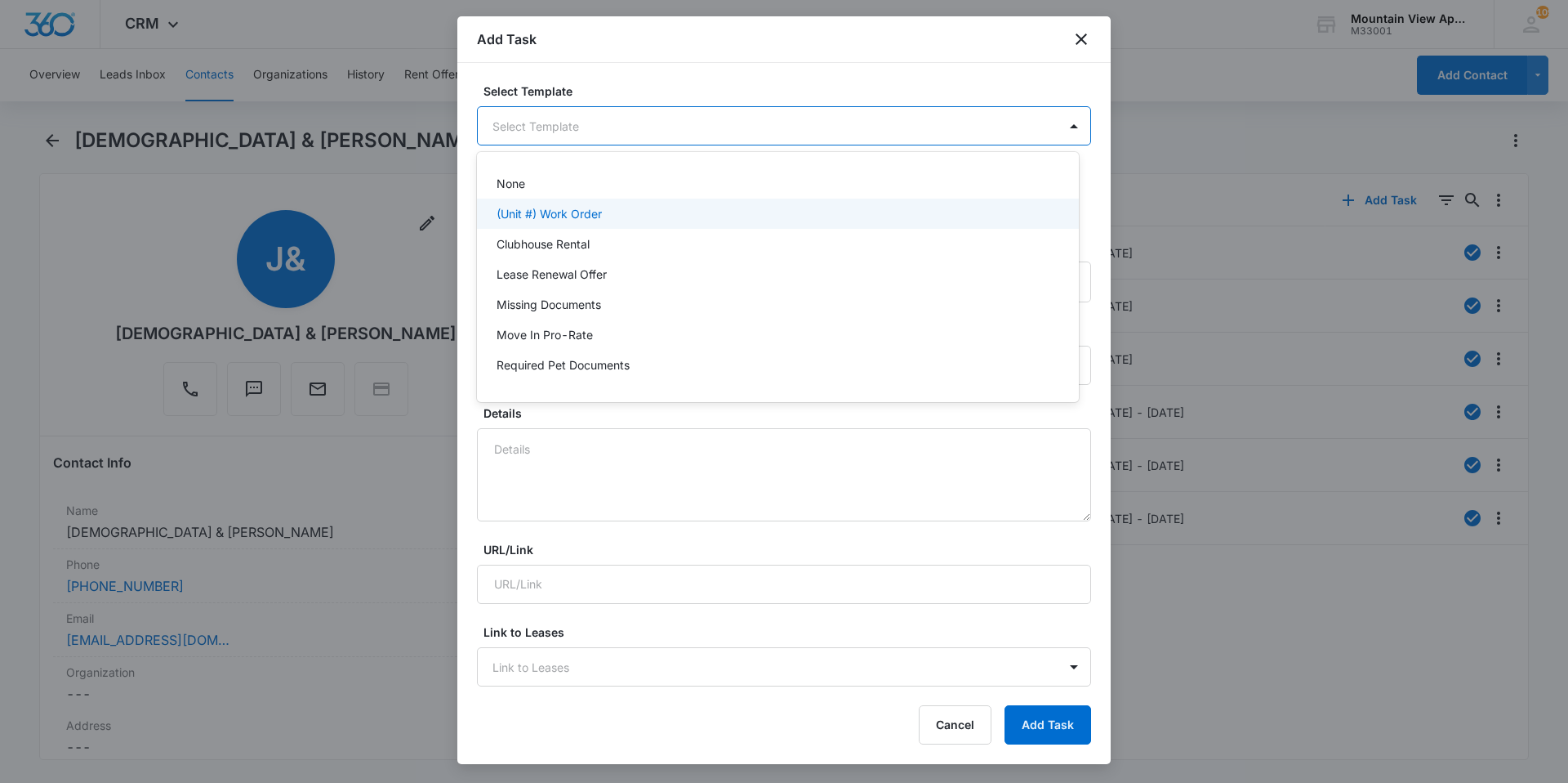
click at [555, 218] on p "(Unit #) Work Order" at bounding box center [549, 213] width 106 height 17
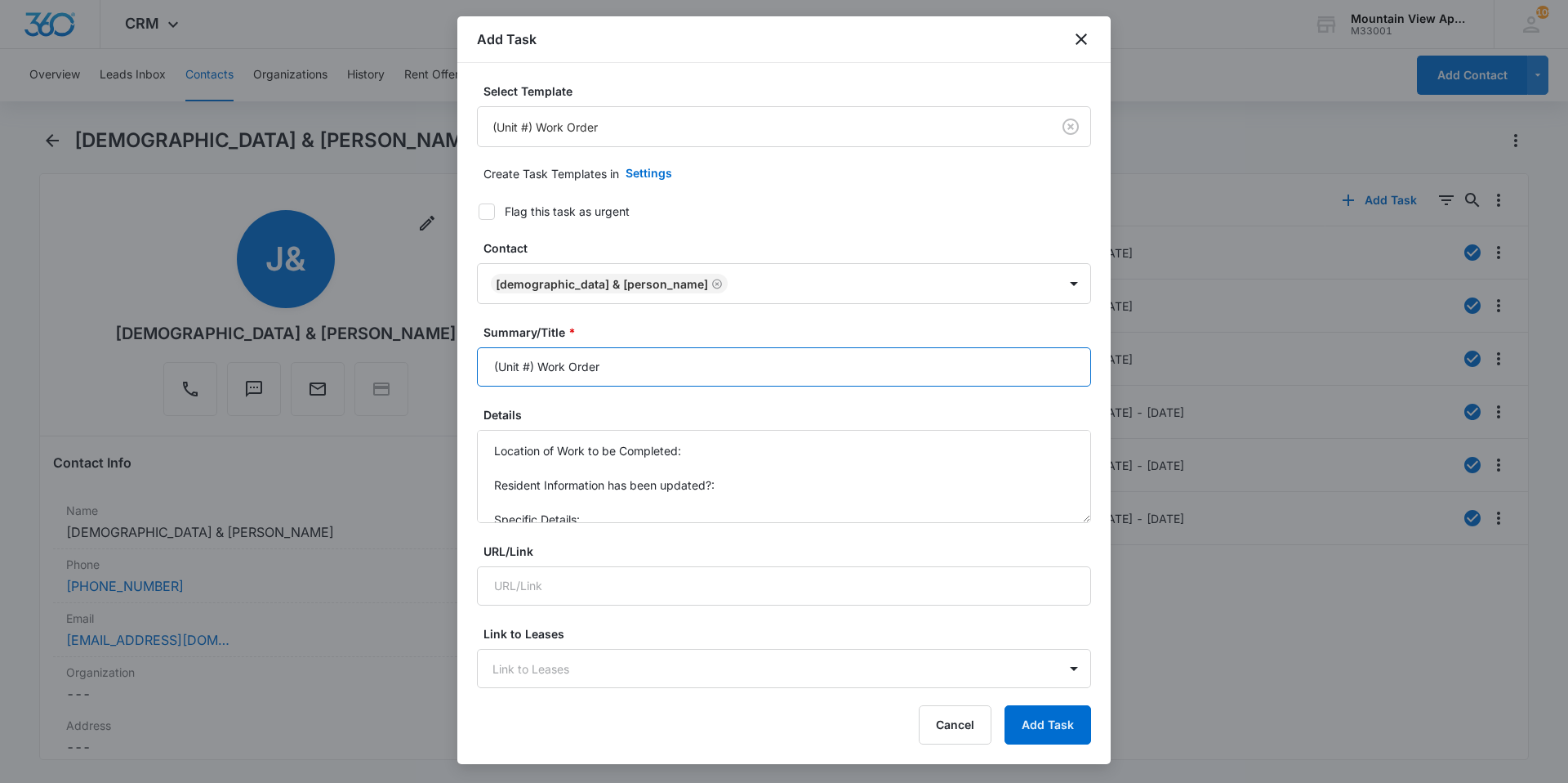
click at [532, 368] on input "(Unit #) Work Order" at bounding box center [784, 367] width 614 height 39
type input "(1839-103) Work Order"
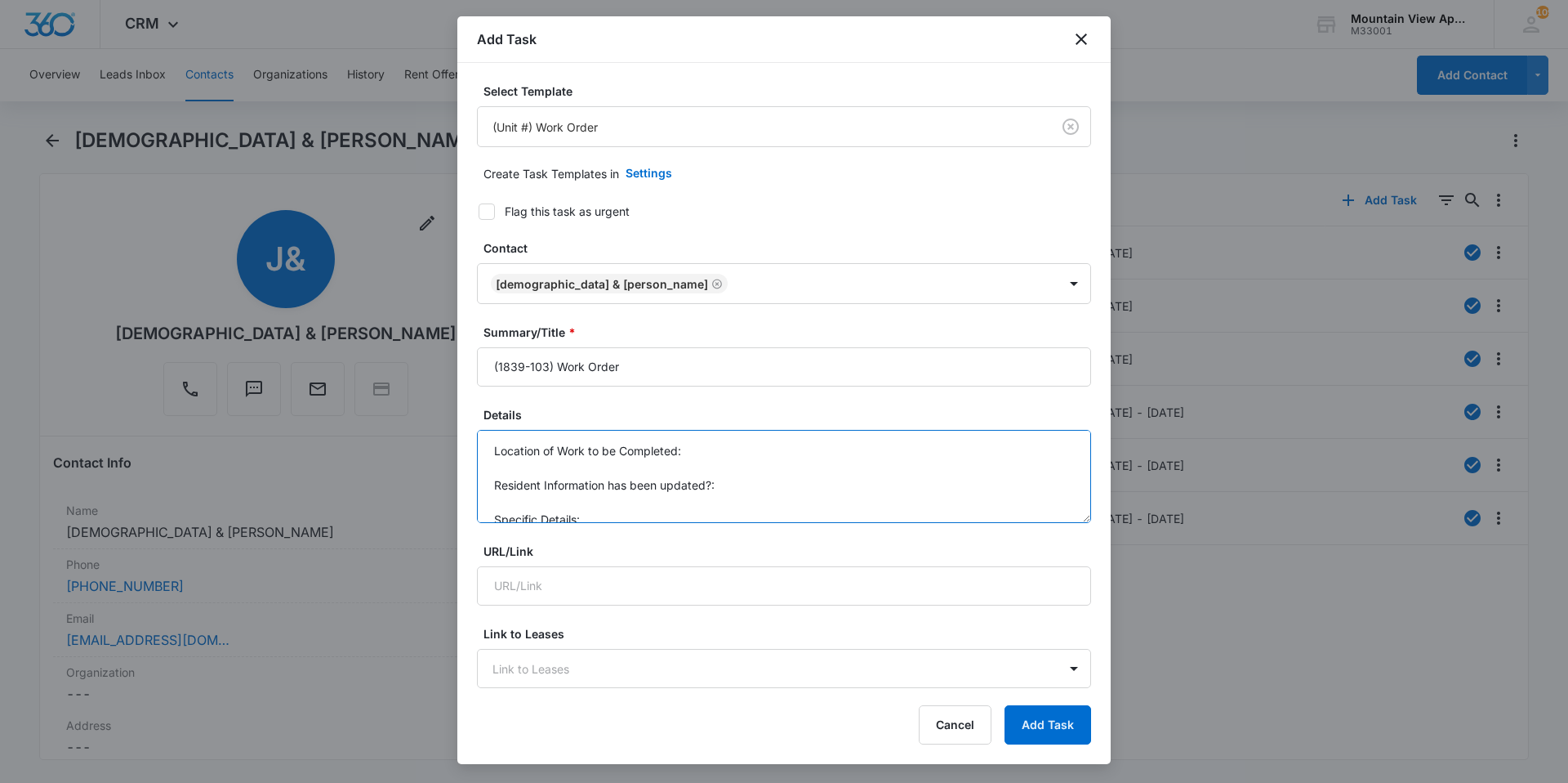
click at [691, 458] on textarea "Location of Work to be Completed: Resident Information has been updated?: Speci…" at bounding box center [784, 475] width 614 height 93
click at [721, 487] on textarea "Location of Work to be Completed: 1839-103 Resident Information has been update…" at bounding box center [784, 475] width 614 height 93
click at [622, 499] on textarea "Location of Work to be Completed: 1839-103 Resident Information has been update…" at bounding box center [784, 475] width 614 height 93
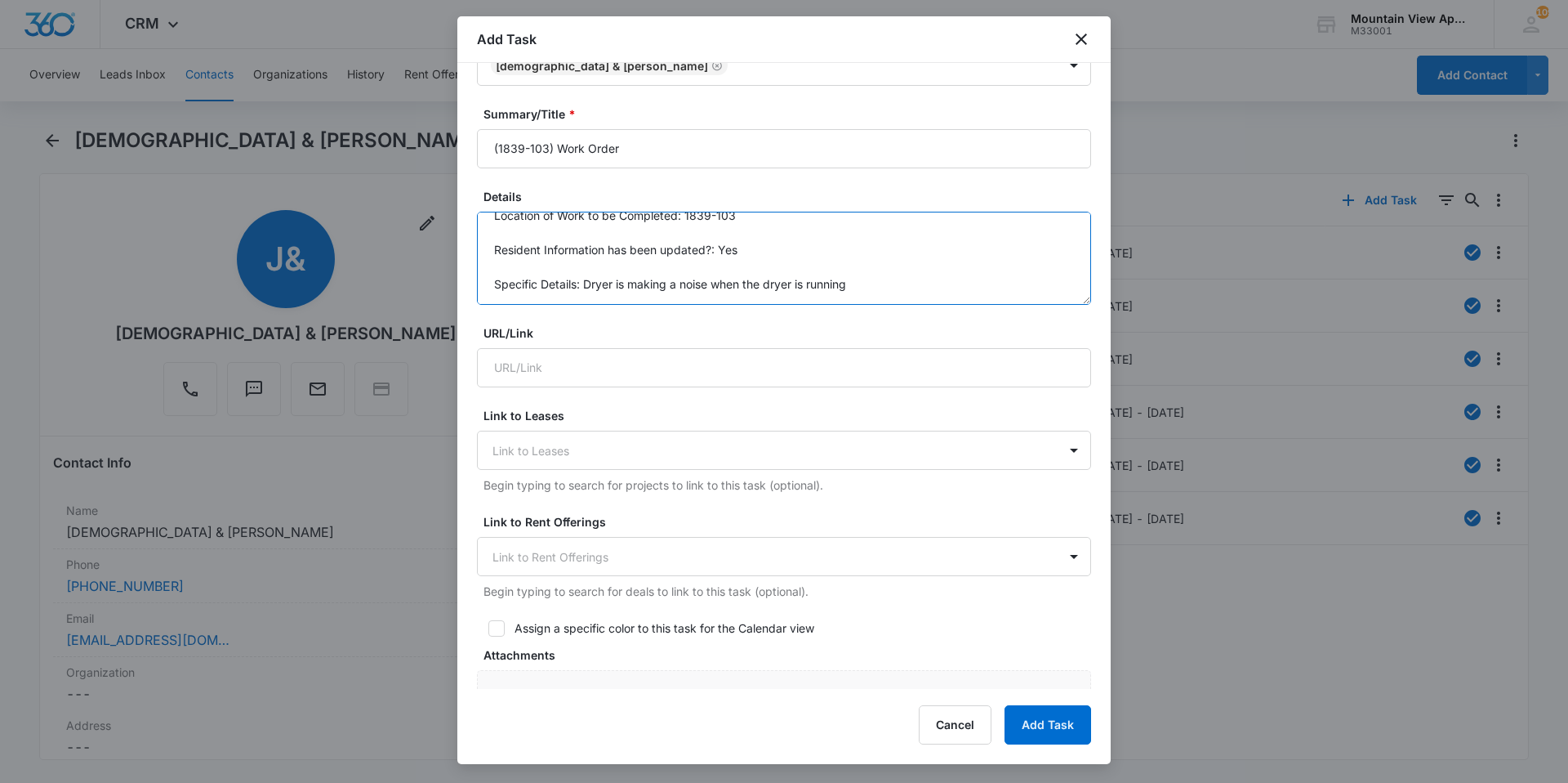
scroll to position [490, 0]
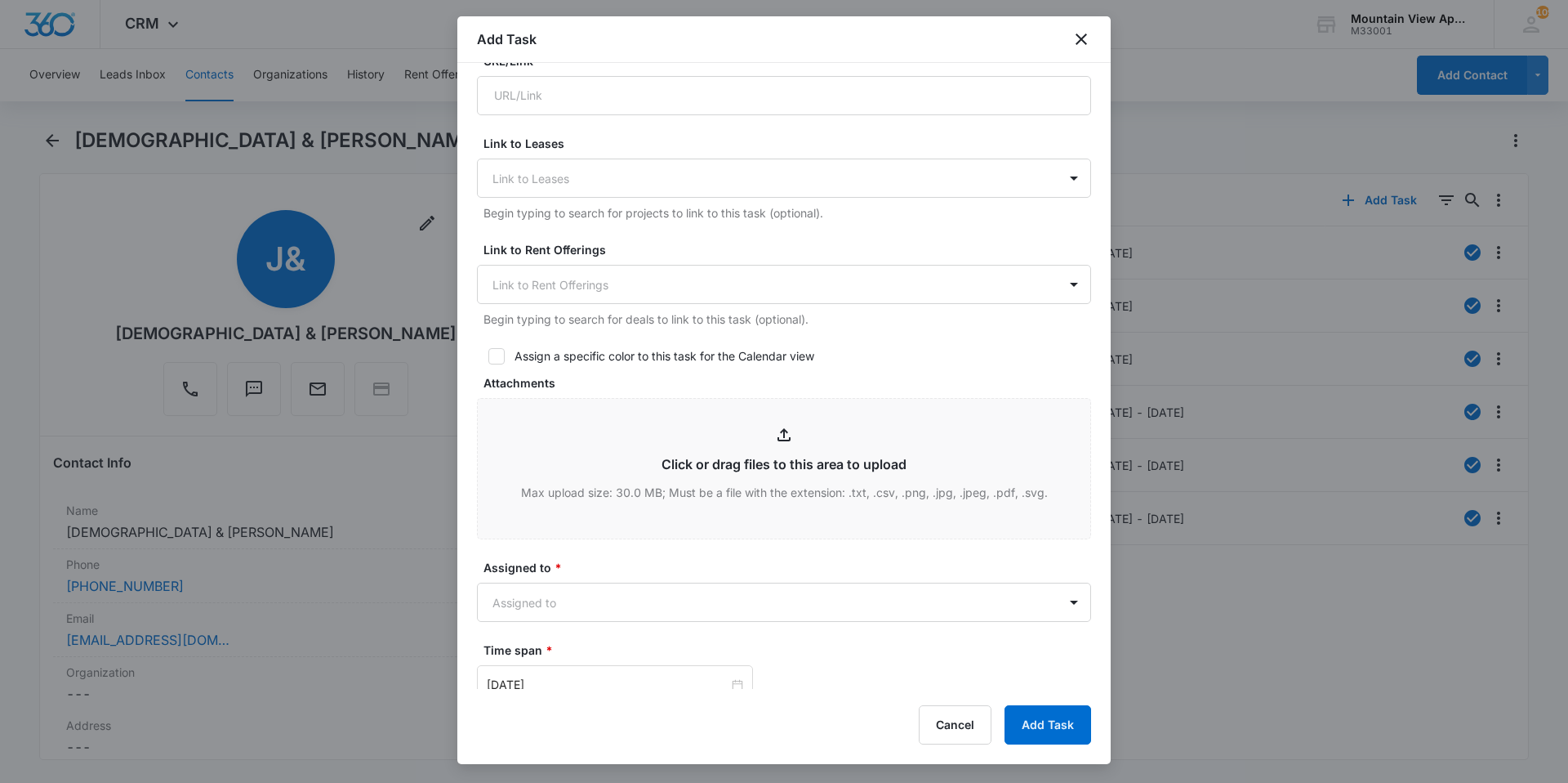
type textarea "Location of Work to be Completed: 1839-103 Resident Information has been update…"
click at [599, 578] on div "Assigned to * Assigned to" at bounding box center [784, 590] width 614 height 63
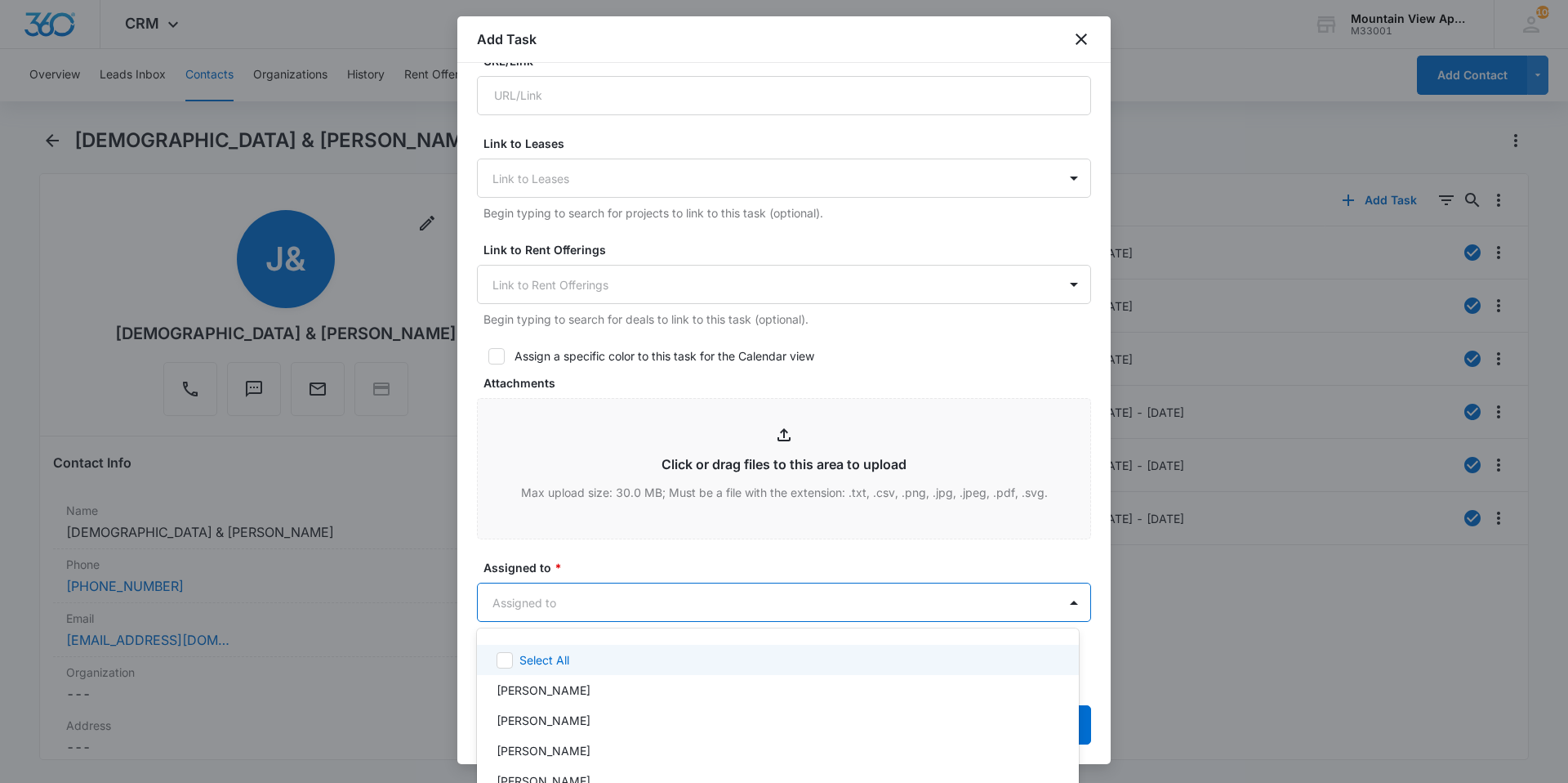
click at [622, 596] on body "CRM Apps Reputation Websites Forms CRM Email Social Content Ads Intelligence Fi…" at bounding box center [784, 392] width 1568 height 783
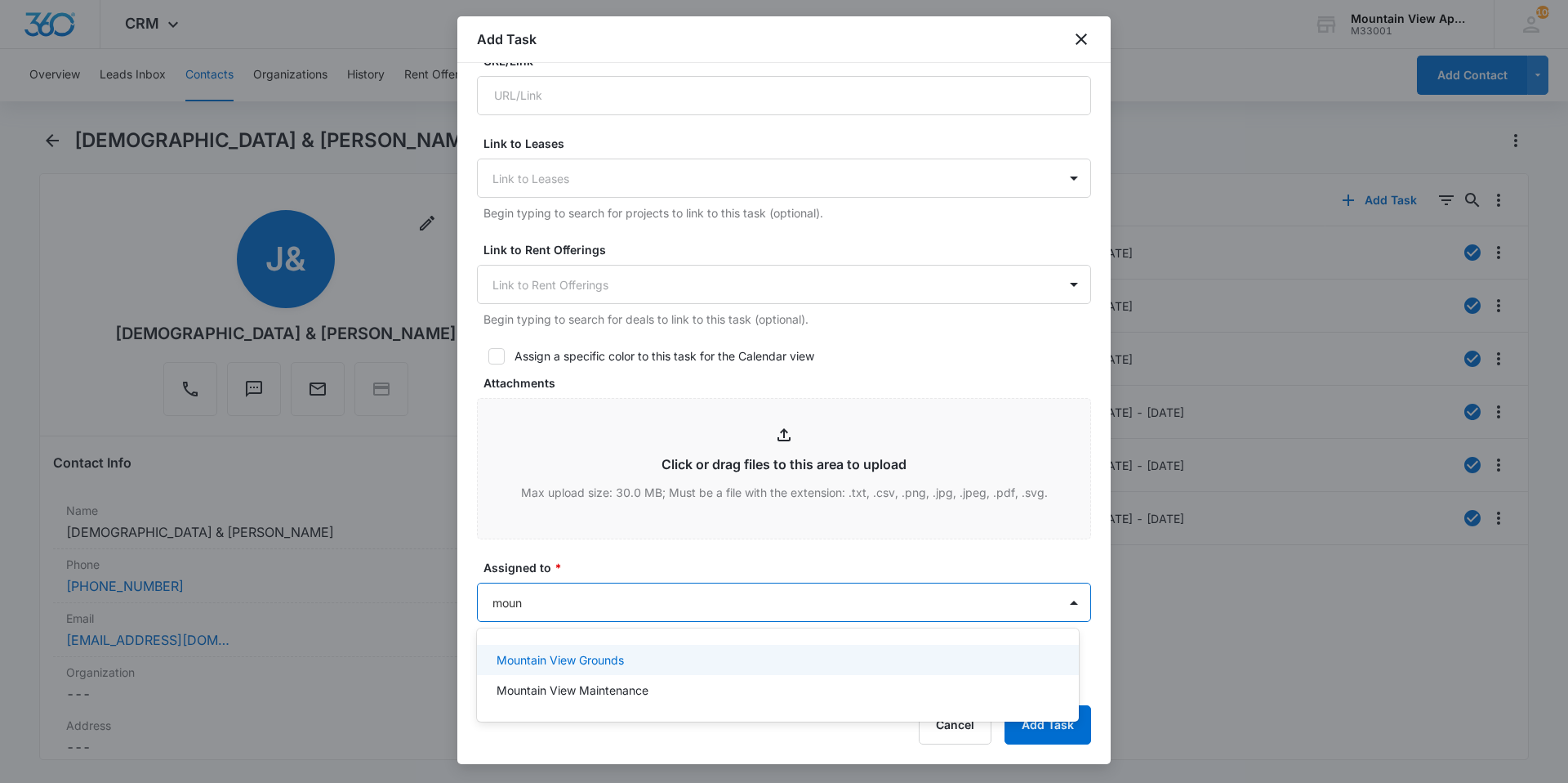
type input "mount"
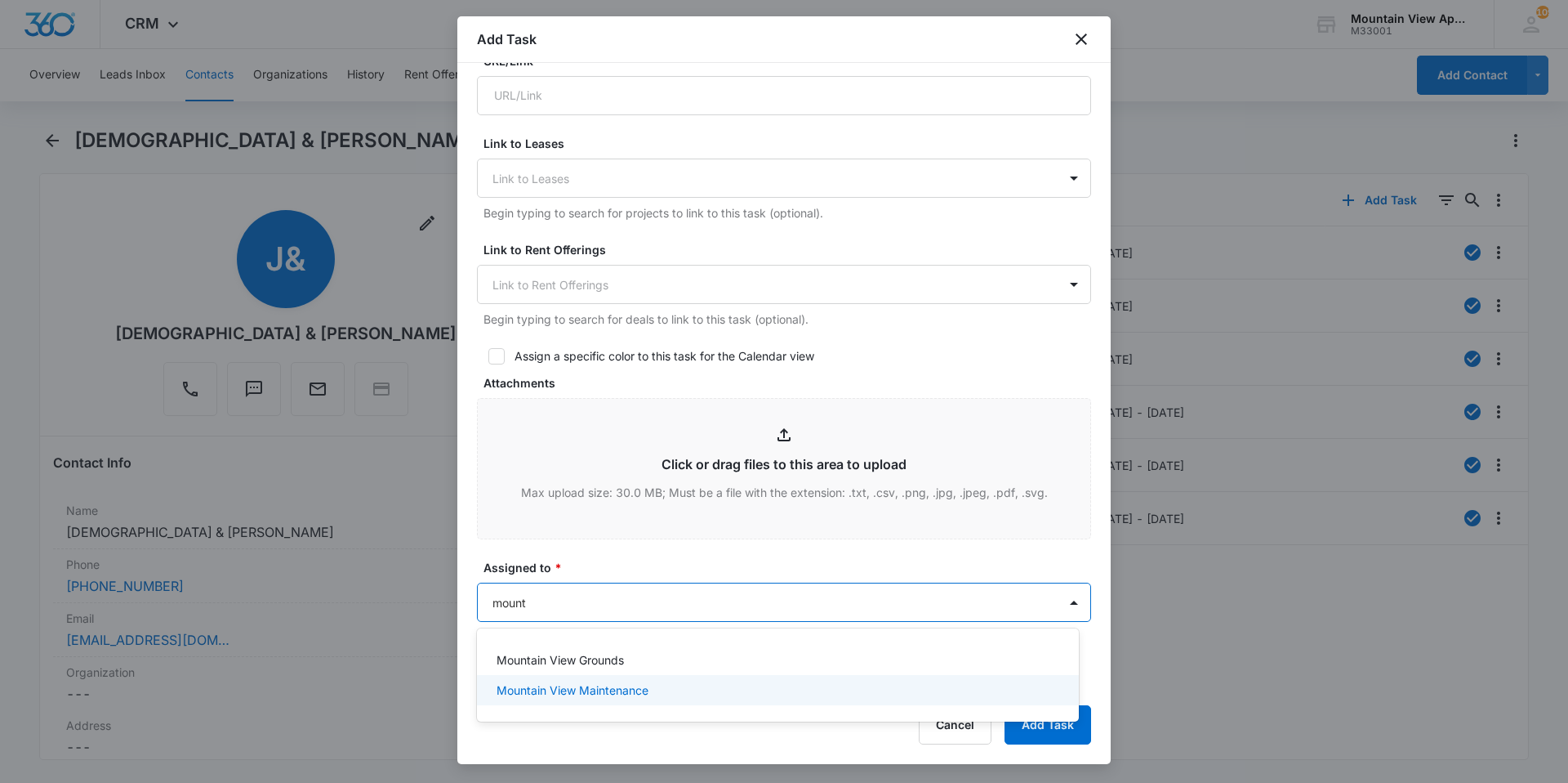
click at [649, 684] on p "Mountain View Maintenance" at bounding box center [572, 689] width 152 height 17
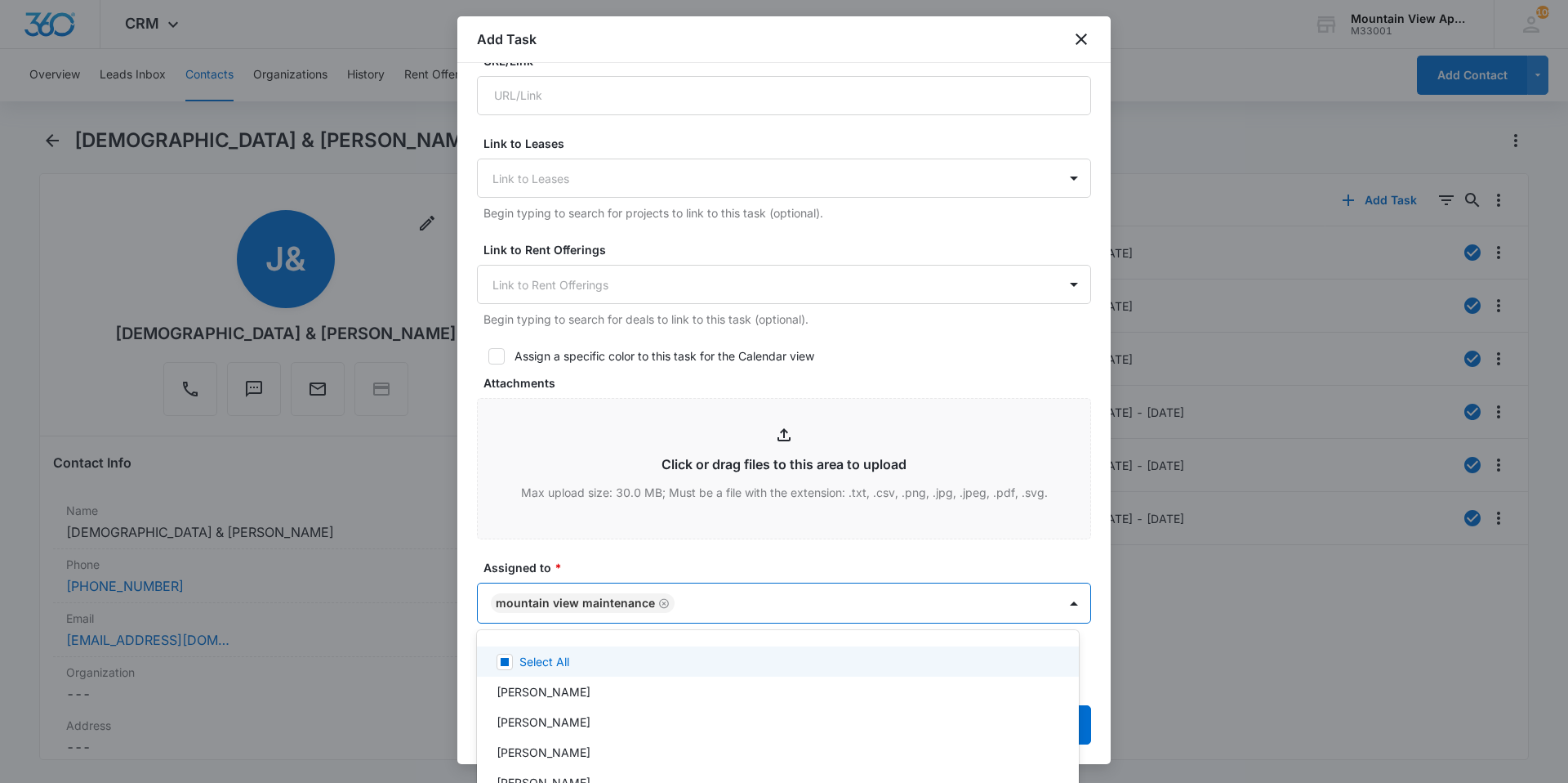
click at [639, 568] on div at bounding box center [784, 392] width 1568 height 783
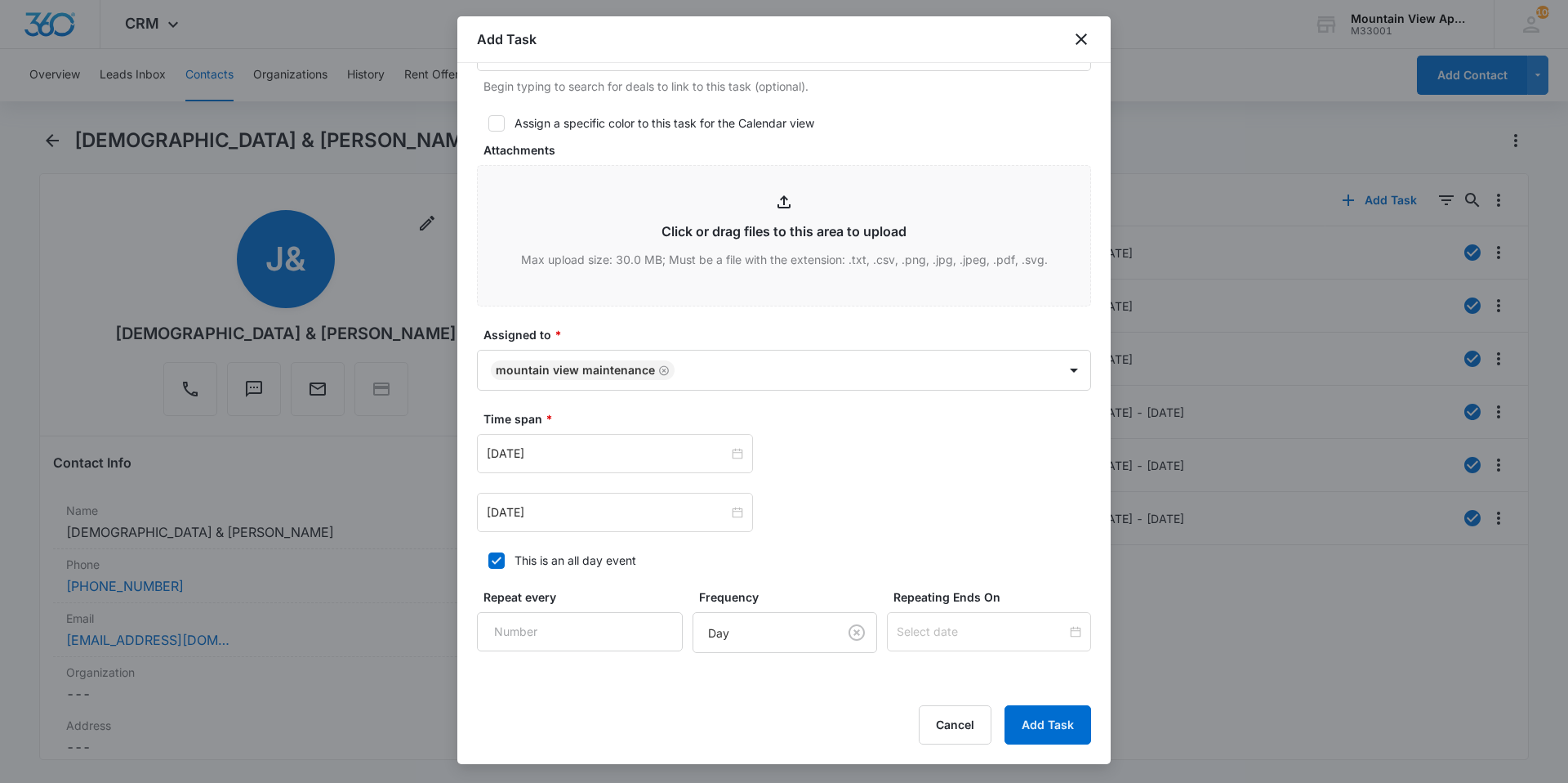
scroll to position [846, 0]
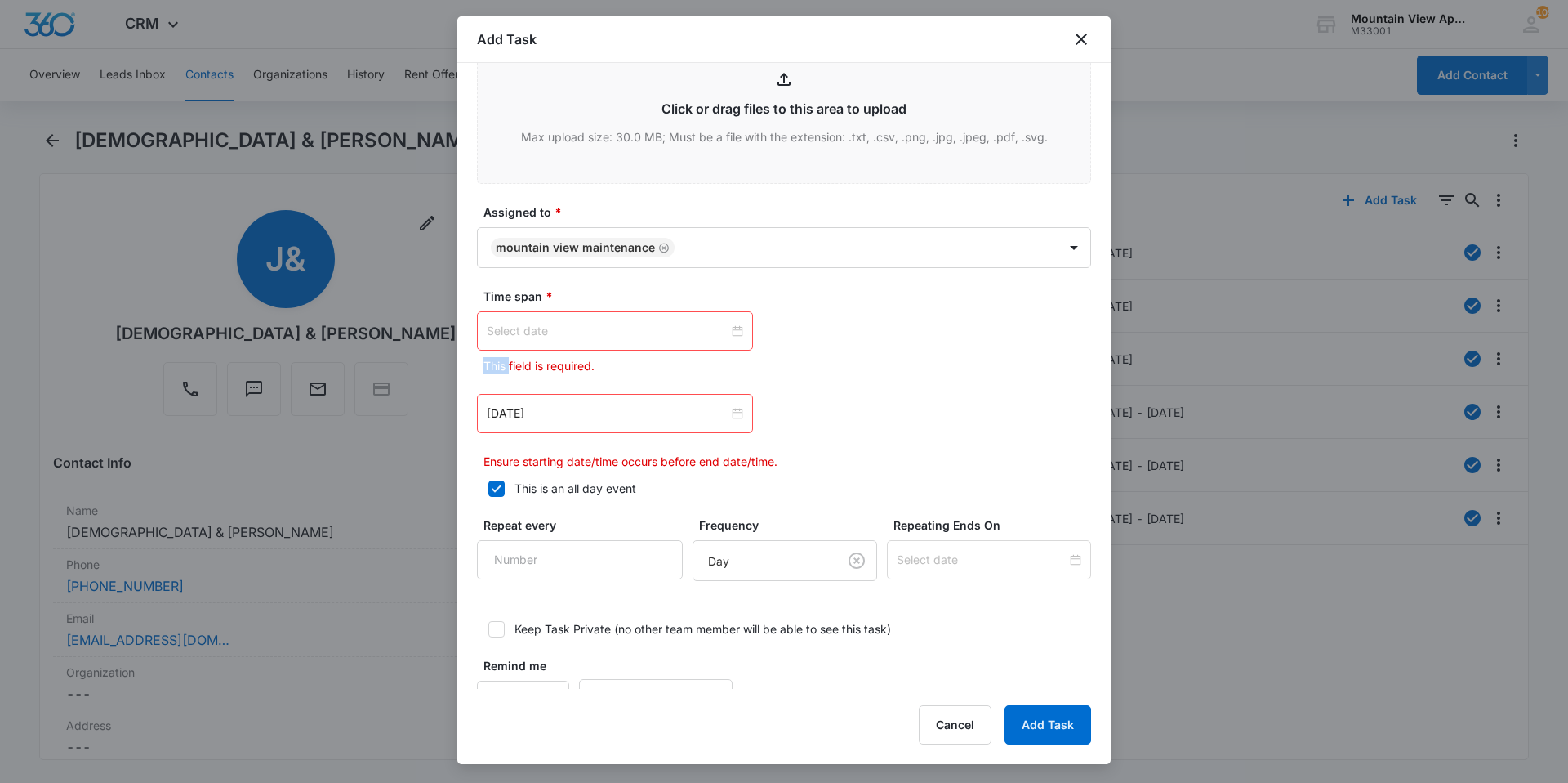
click at [730, 335] on div at bounding box center [615, 331] width 257 height 18
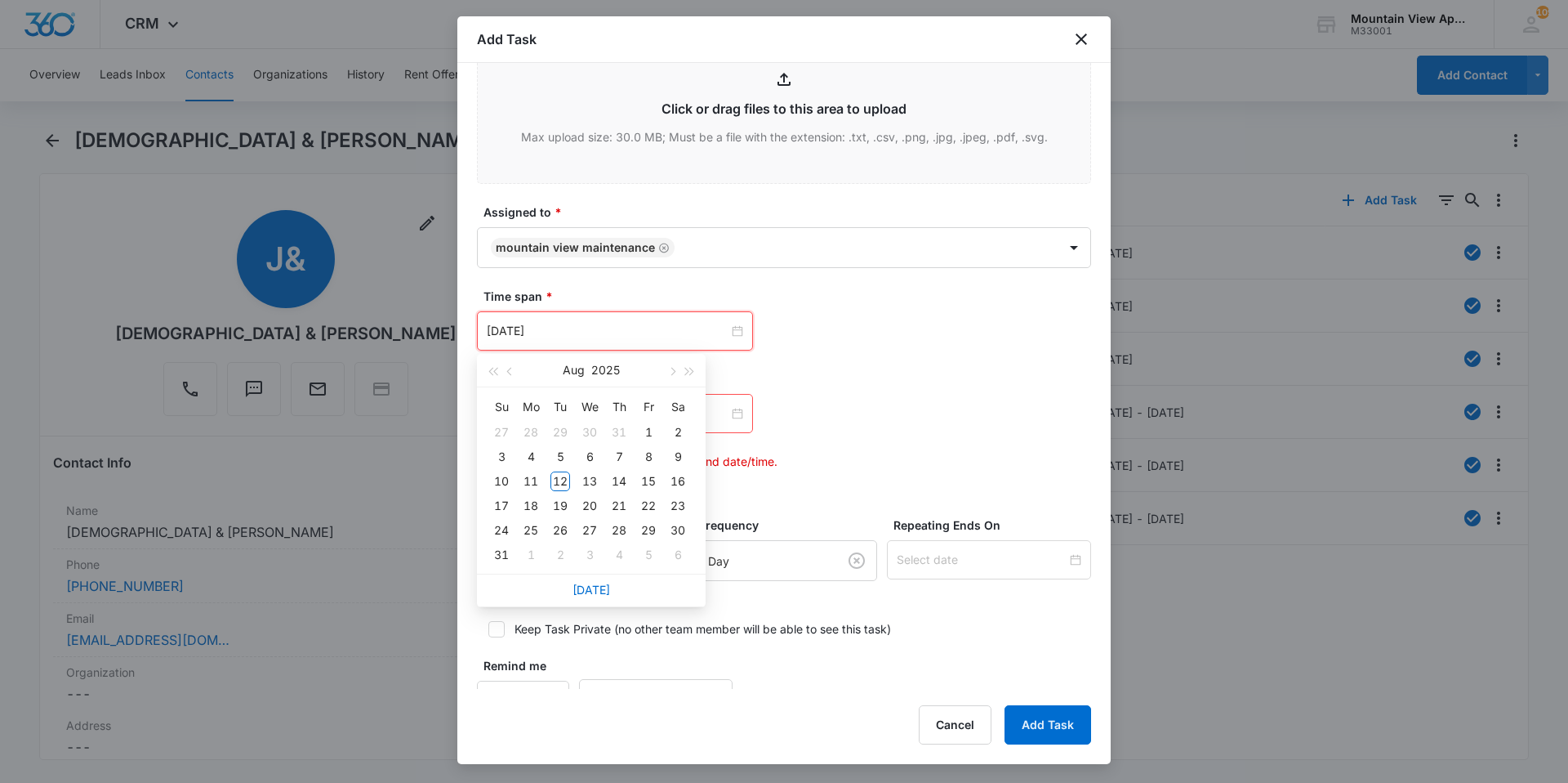
type input "[DATE]"
click at [590, 592] on link "[DATE]" at bounding box center [591, 589] width 38 height 14
type input "[DATE]"
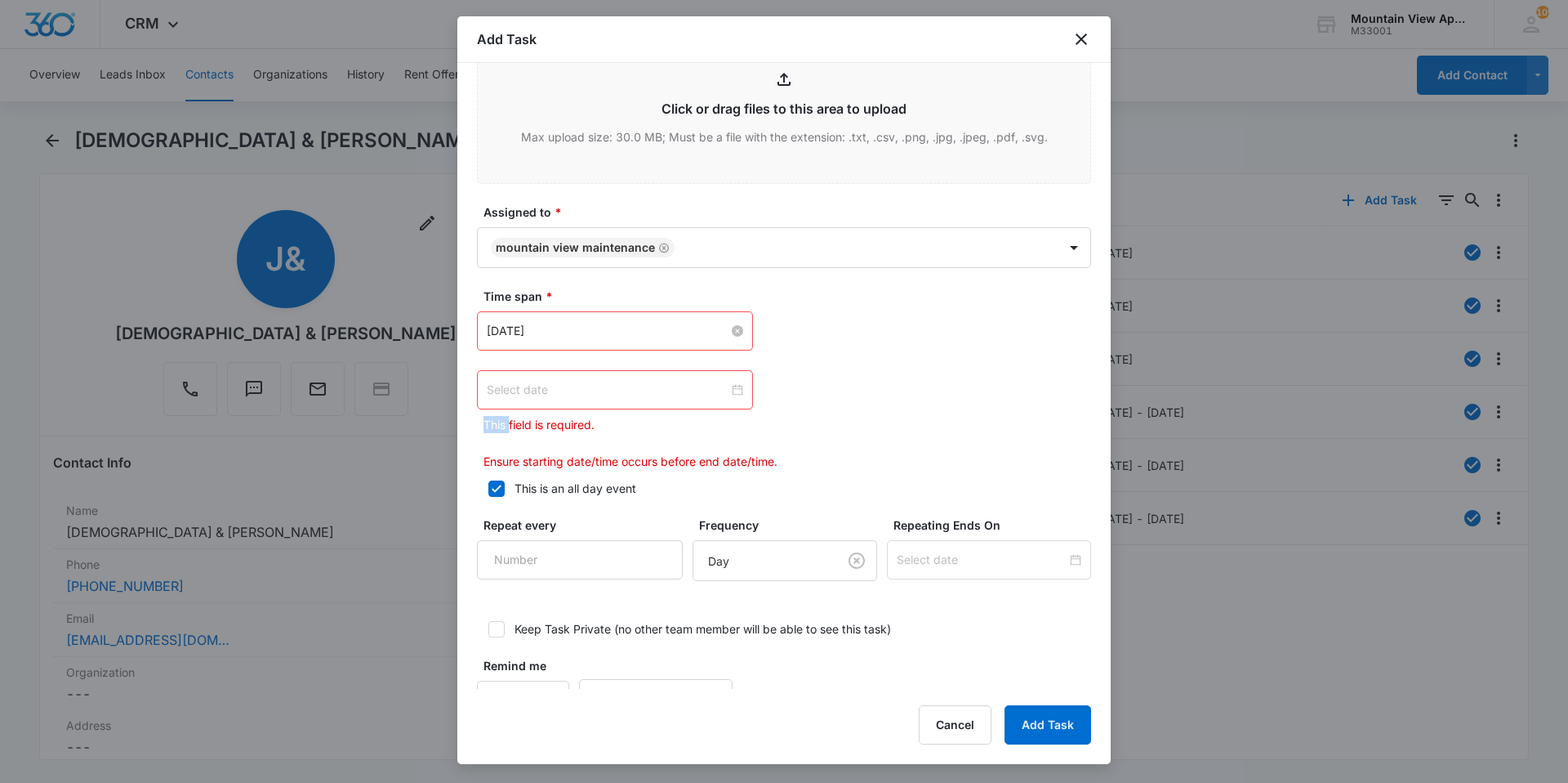
click at [735, 387] on div at bounding box center [615, 390] width 257 height 18
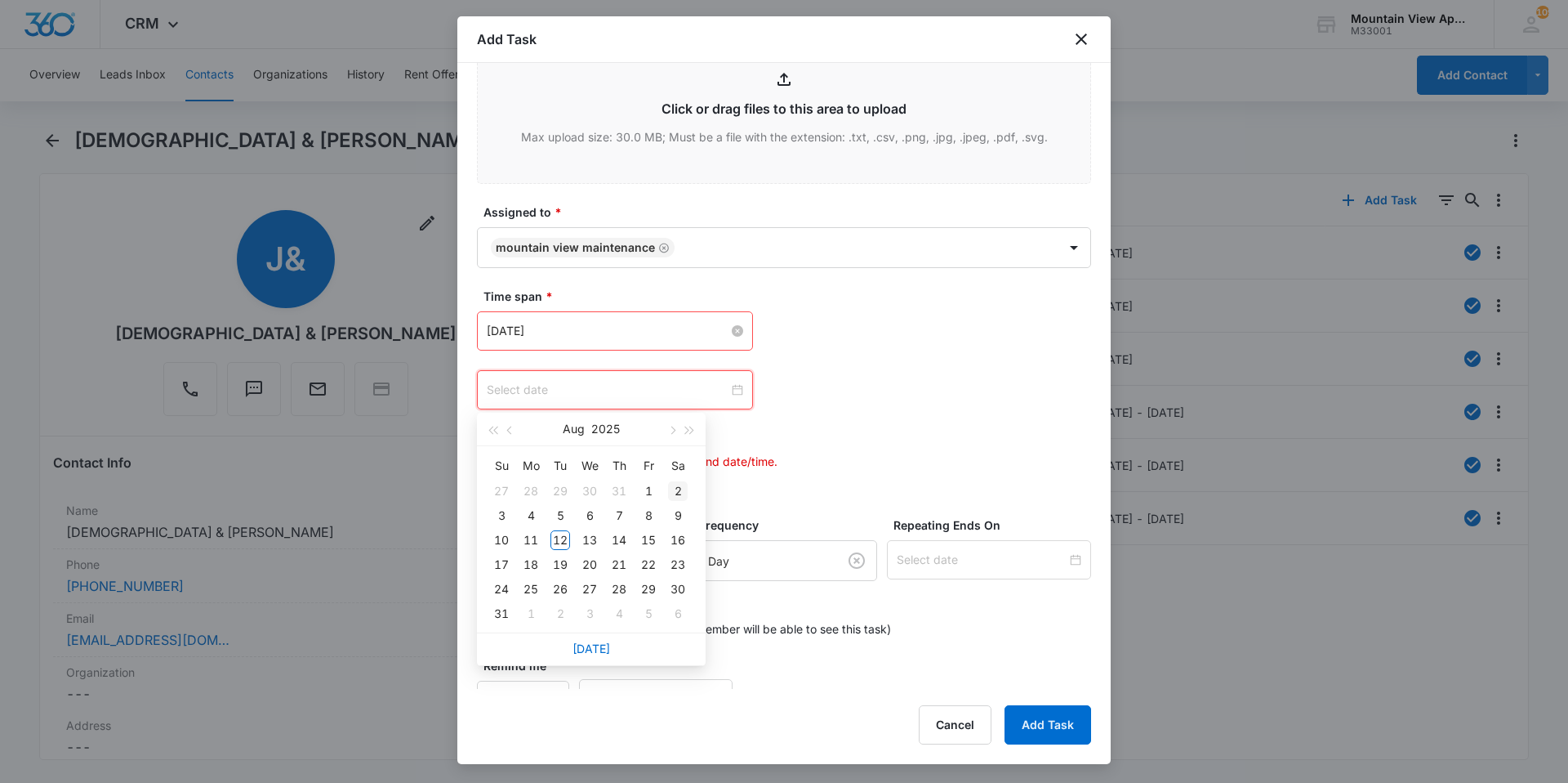
type input "[DATE]"
click at [650, 540] on div "15" at bounding box center [649, 540] width 20 height 20
type input "[DATE]"
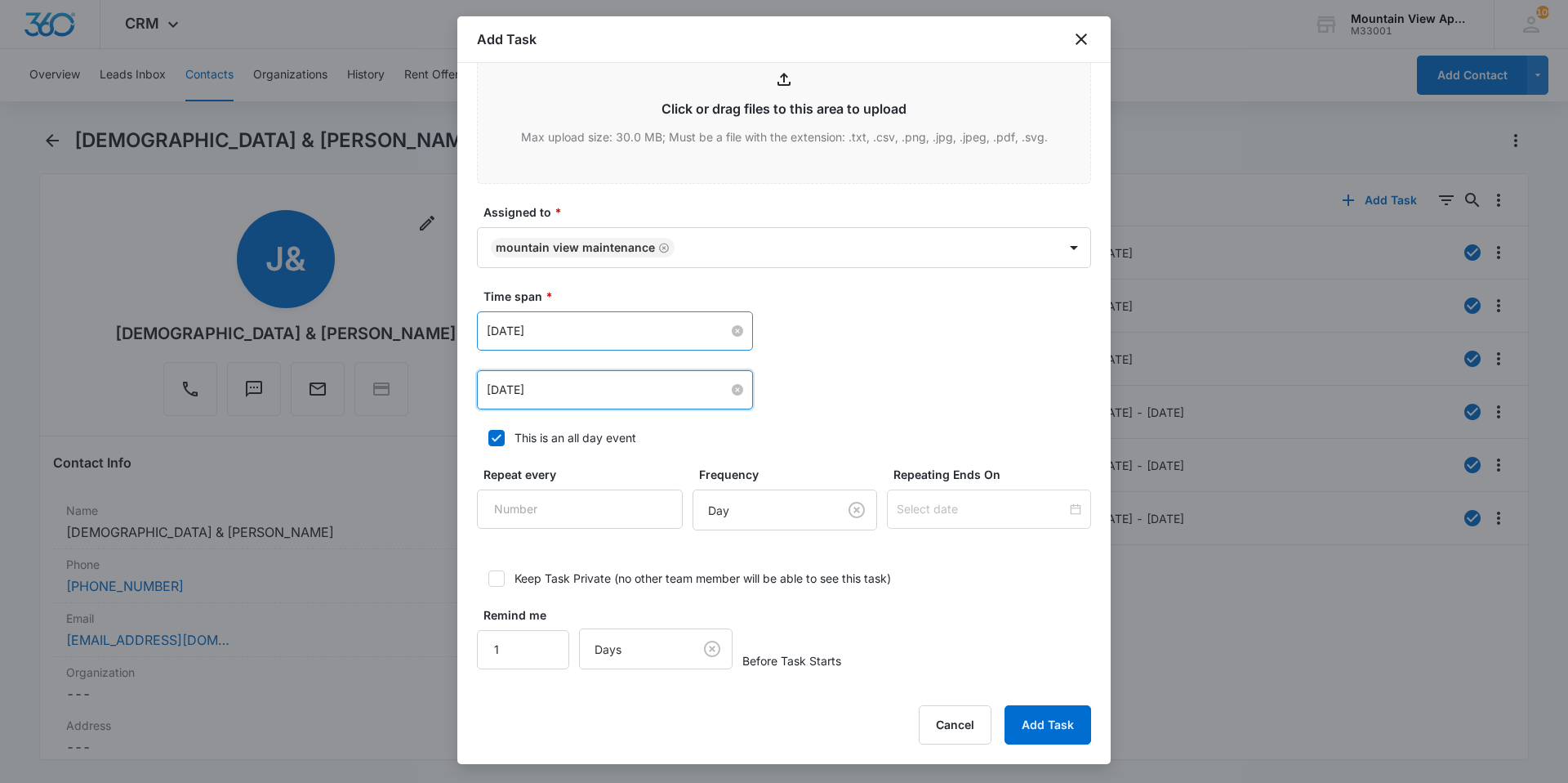
click at [827, 292] on label "Time span *" at bounding box center [789, 296] width 614 height 17
click at [1053, 734] on button "Add Task" at bounding box center [1047, 724] width 87 height 39
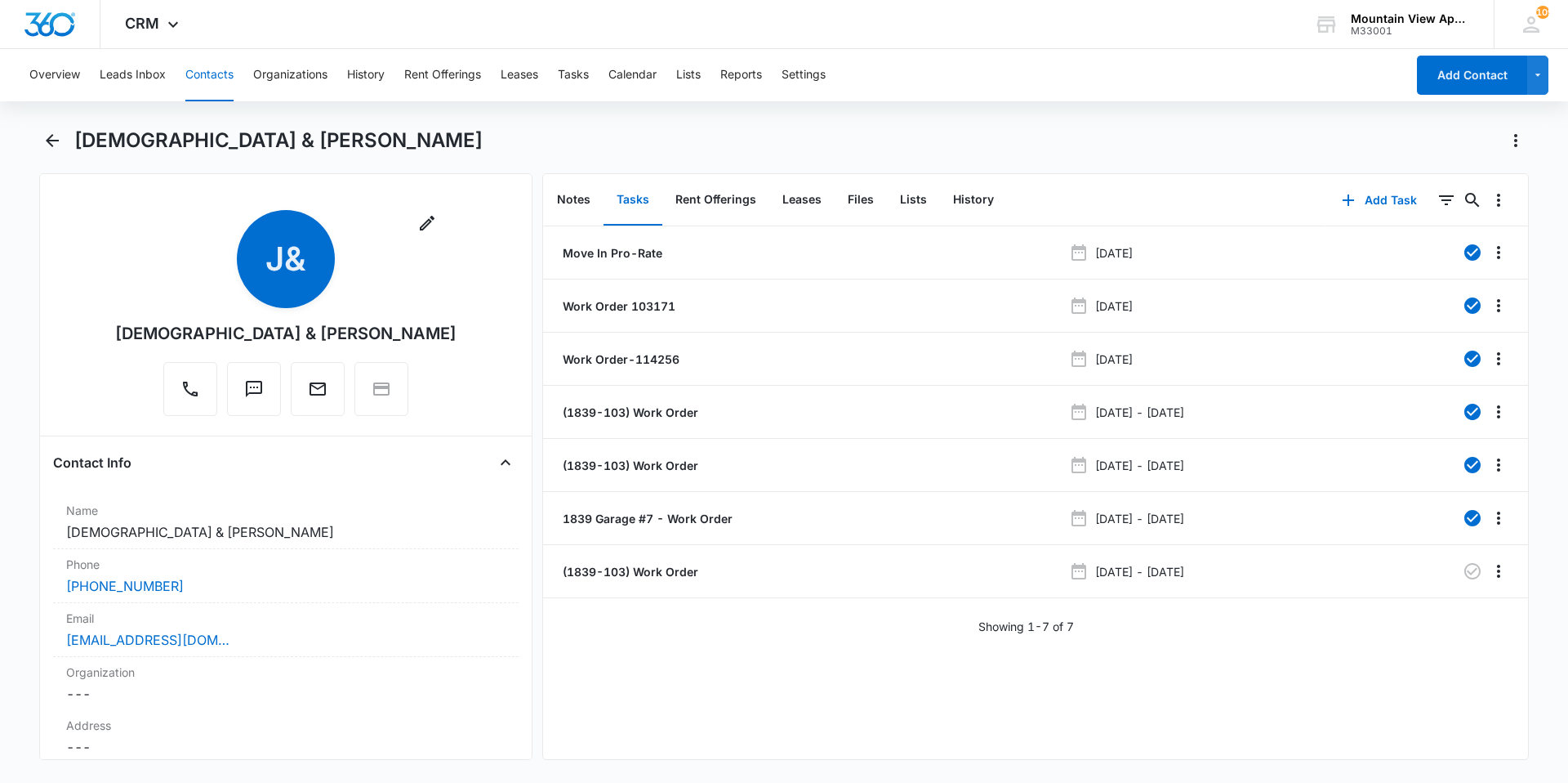
click at [218, 75] on button "Contacts" at bounding box center [210, 75] width 48 height 52
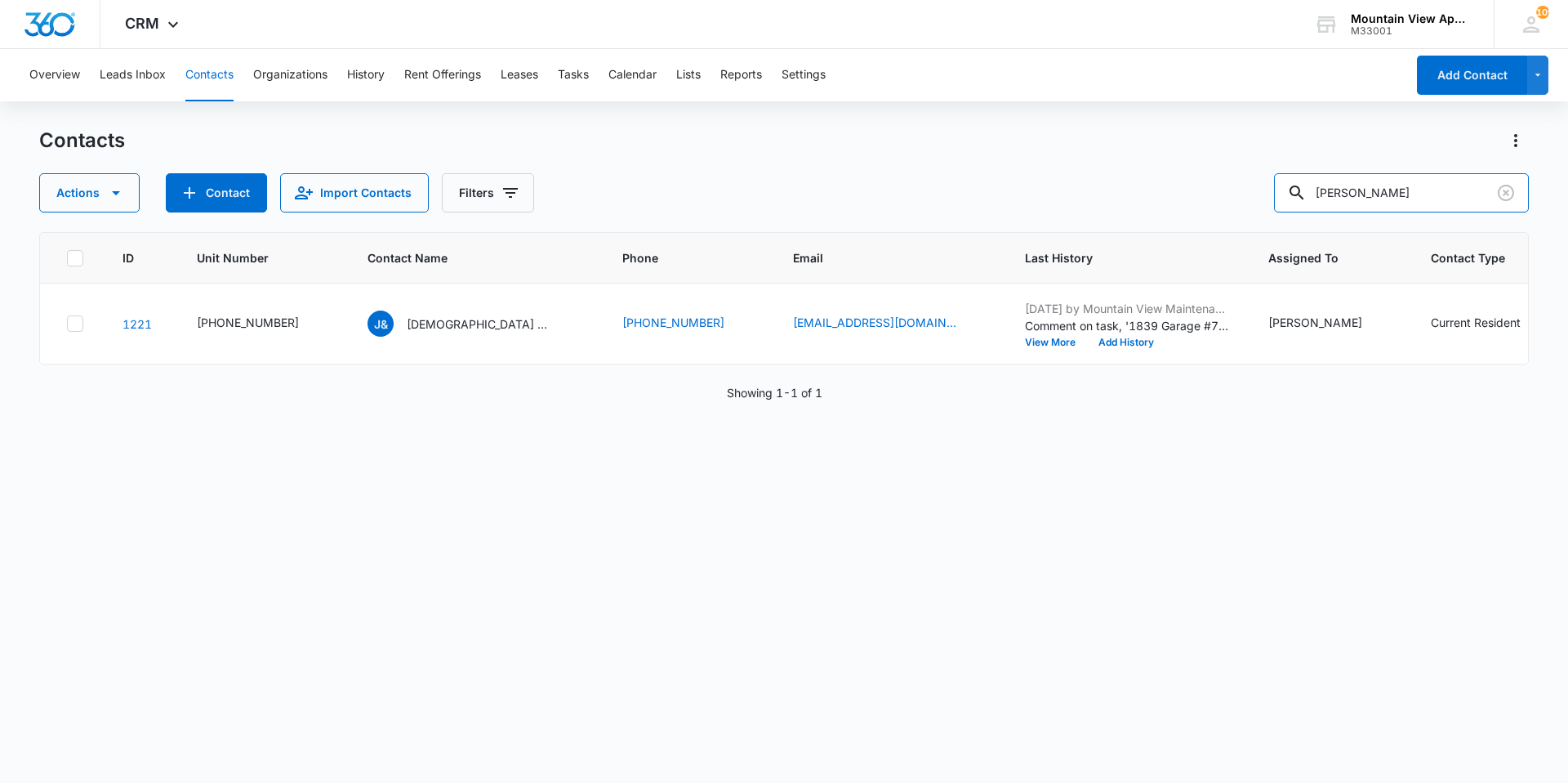
drag, startPoint x: 1361, startPoint y: 189, endPoint x: 52, endPoint y: -61, distance: 1332.7
click at [52, 0] on html "CRM Apps Reputation Websites Forms CRM Email Social Content Ads Intelligence Fi…" at bounding box center [784, 392] width 1568 height 783
type input "[PERSON_NAME]"
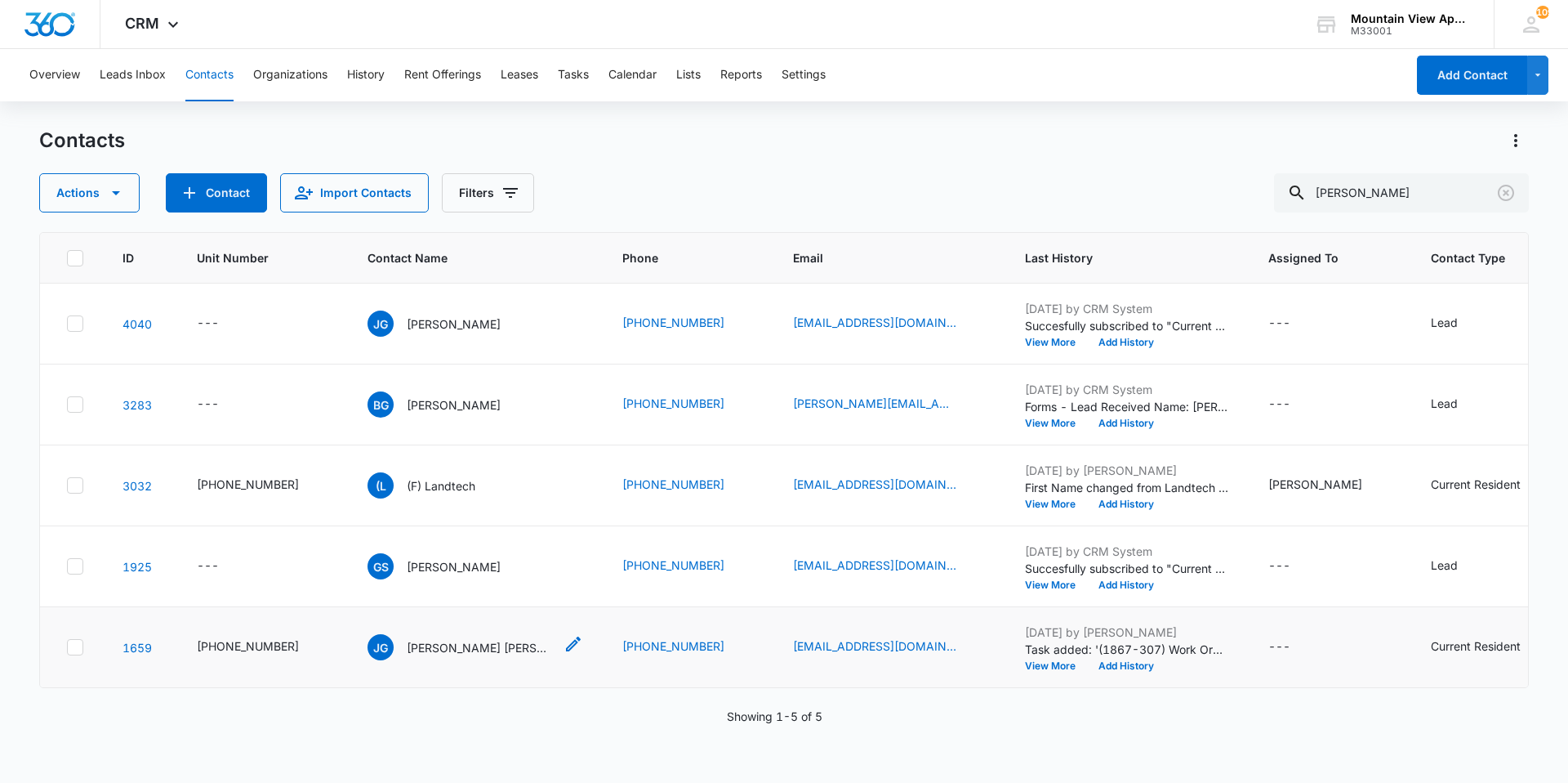
click at [436, 640] on p "[PERSON_NAME] [PERSON_NAME]" at bounding box center [479, 647] width 147 height 17
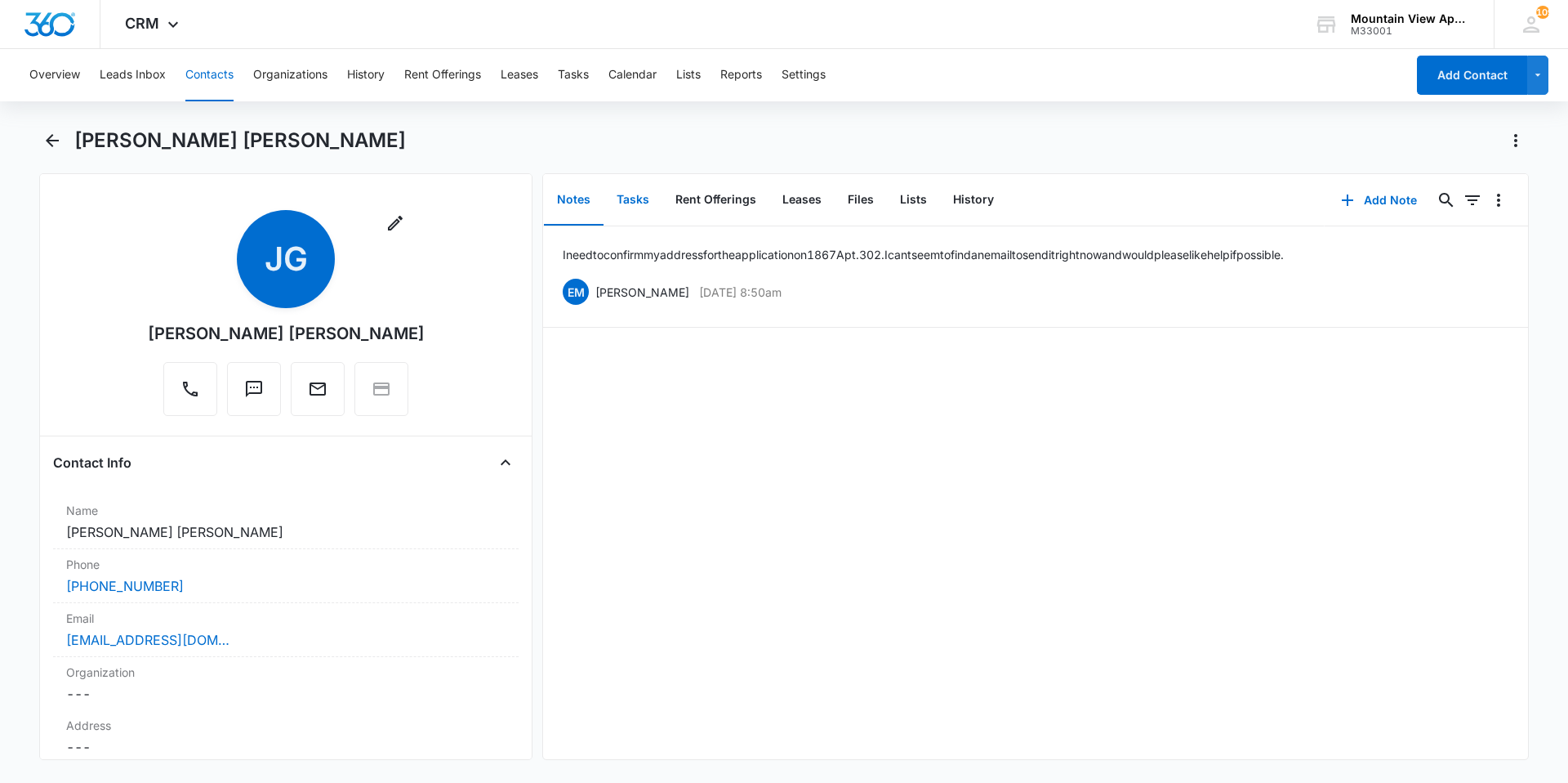
click at [623, 207] on button "Tasks" at bounding box center [633, 200] width 59 height 51
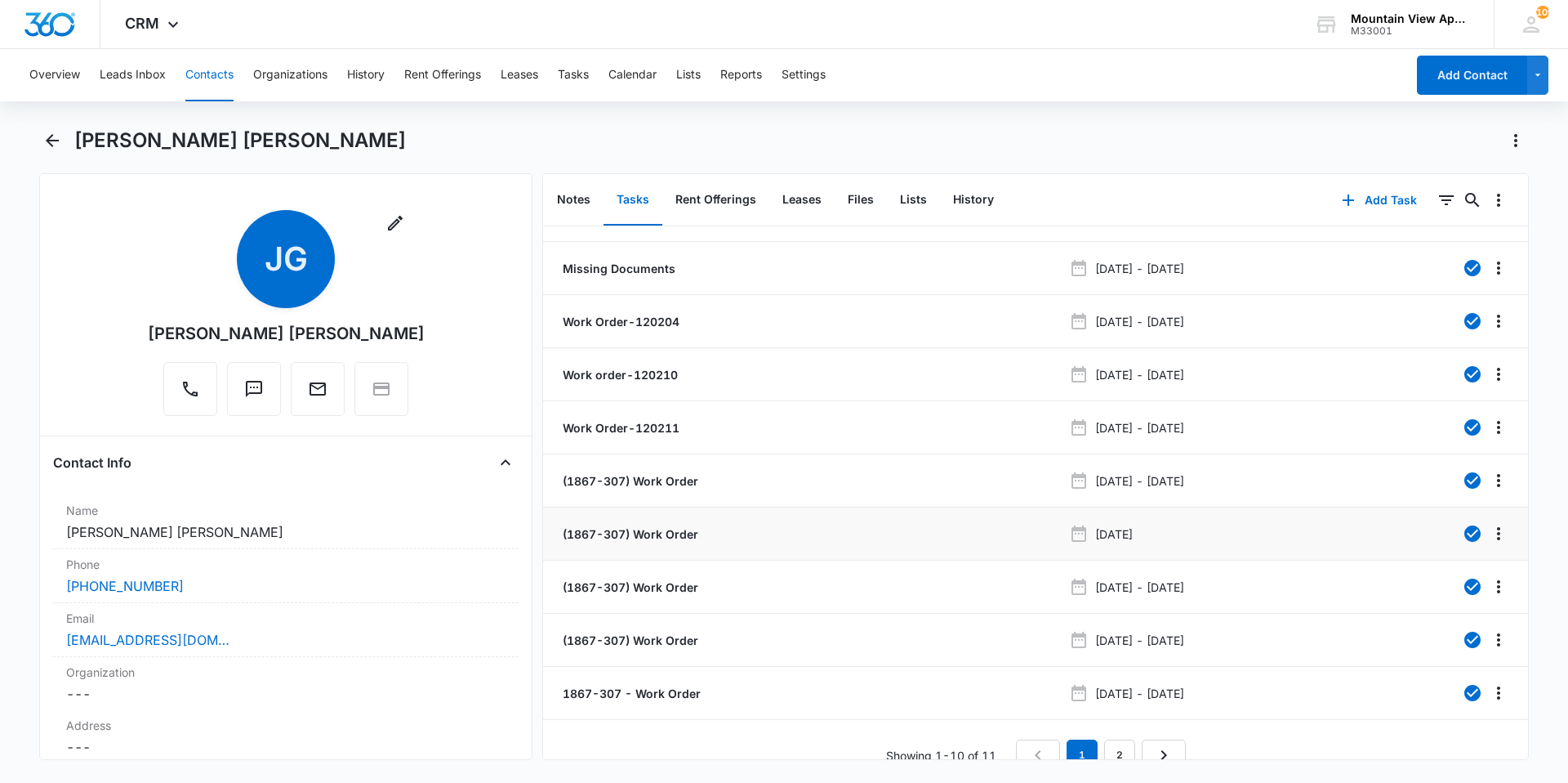
scroll to position [61, 0]
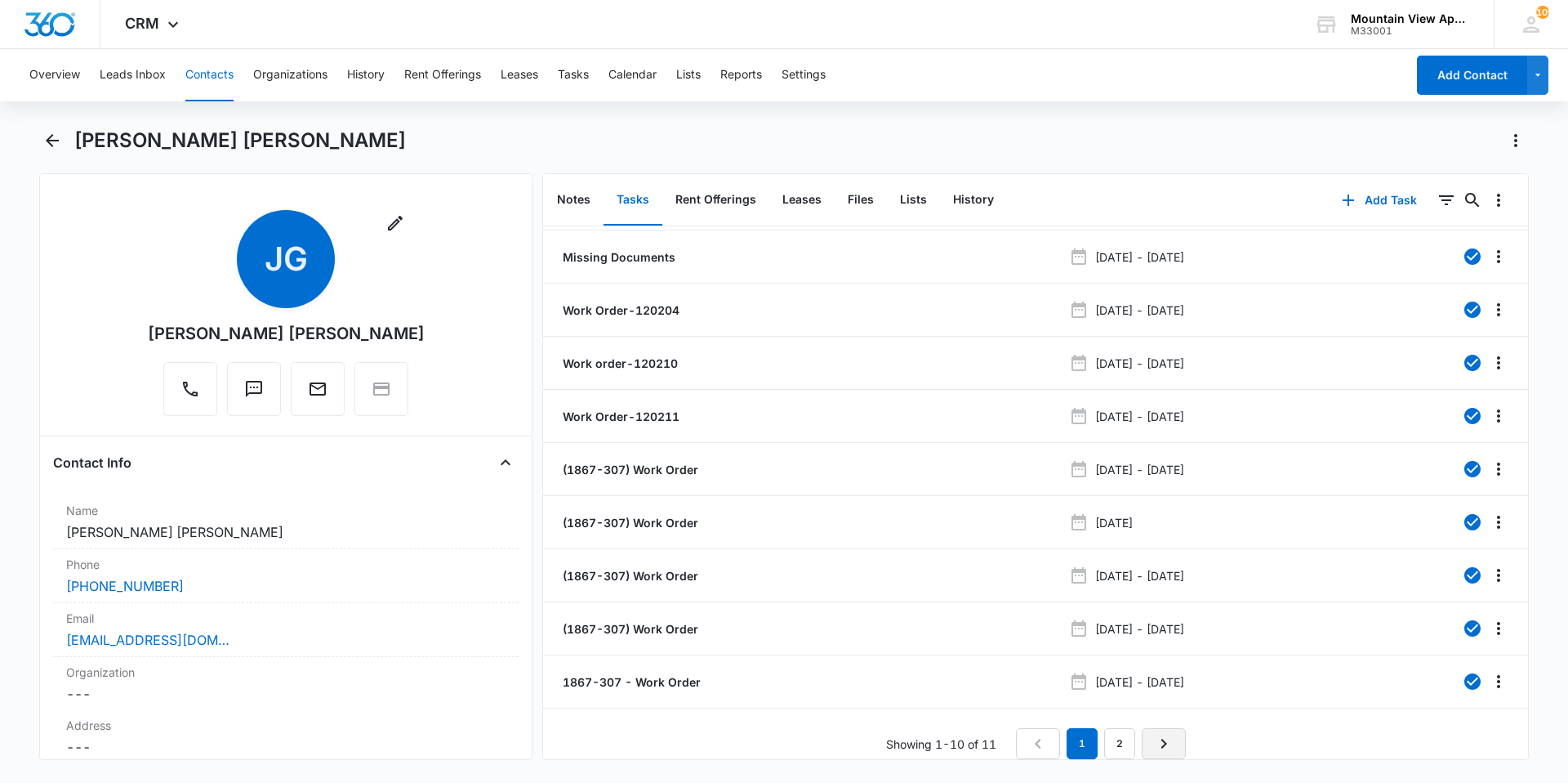
click at [1154, 734] on icon "Next Page" at bounding box center [1164, 744] width 20 height 20
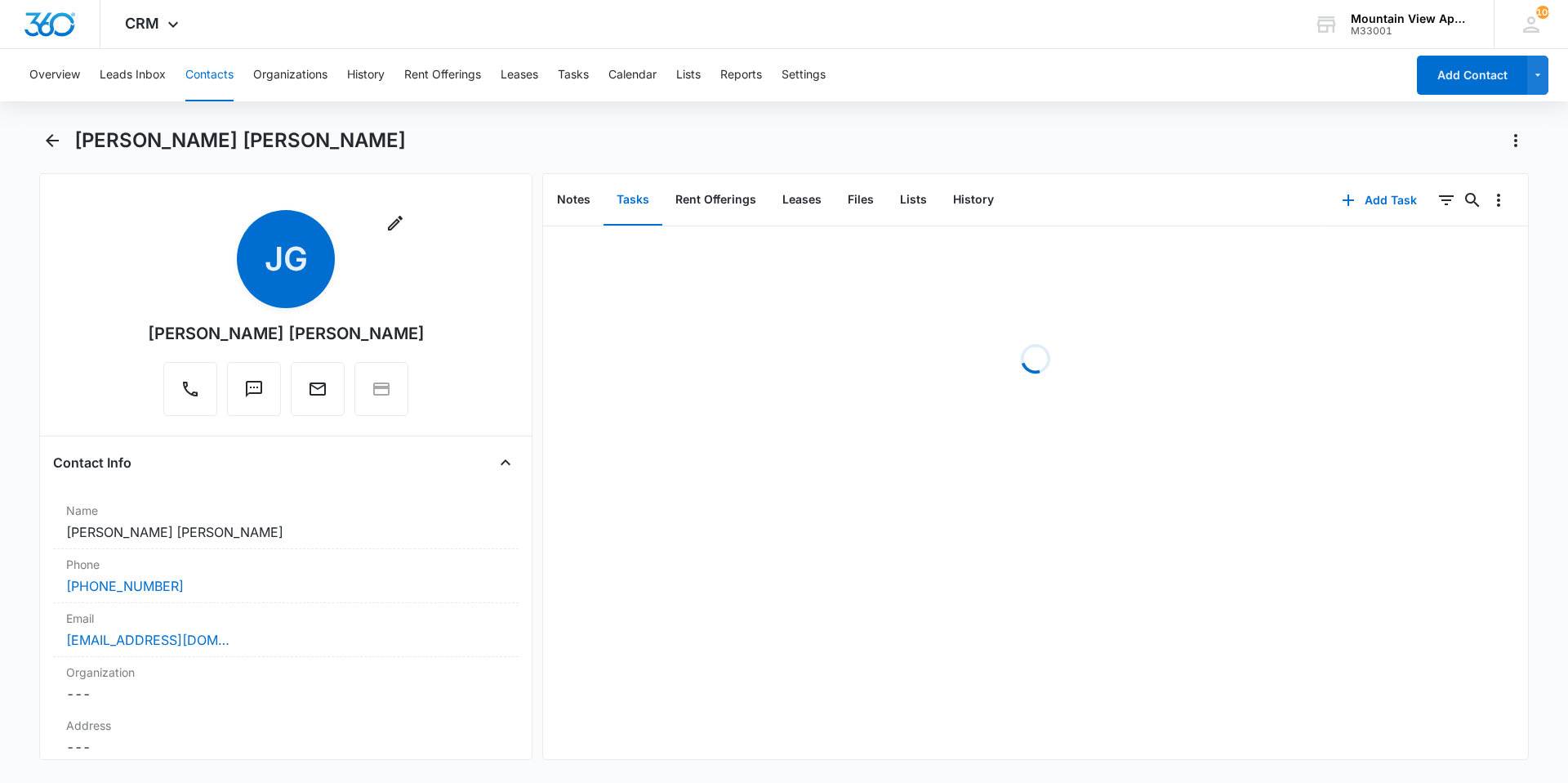
scroll to position [0, 0]
click at [648, 258] on p "(1867-307) Work Order" at bounding box center [628, 253] width 139 height 17
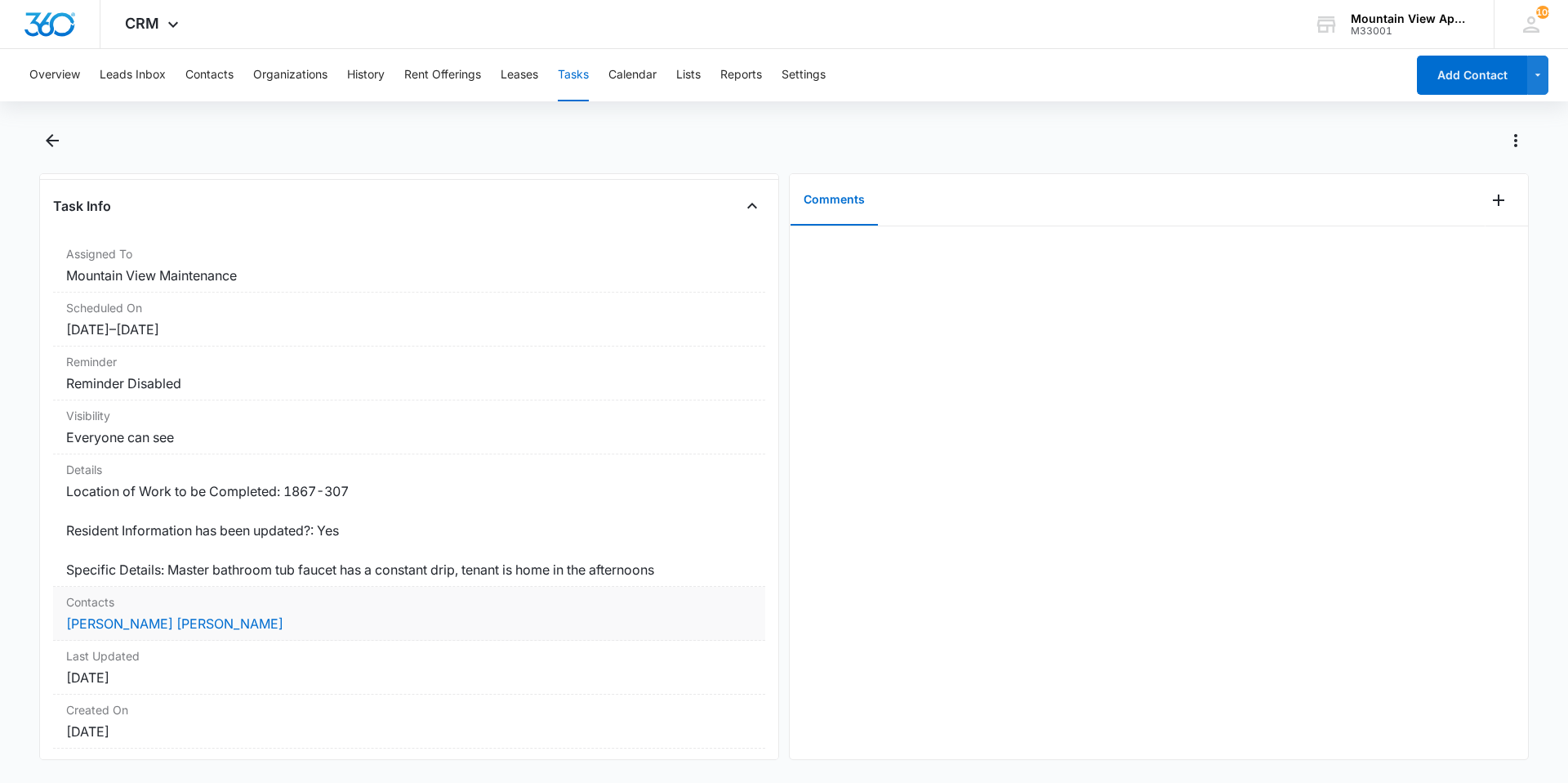
scroll to position [173, 0]
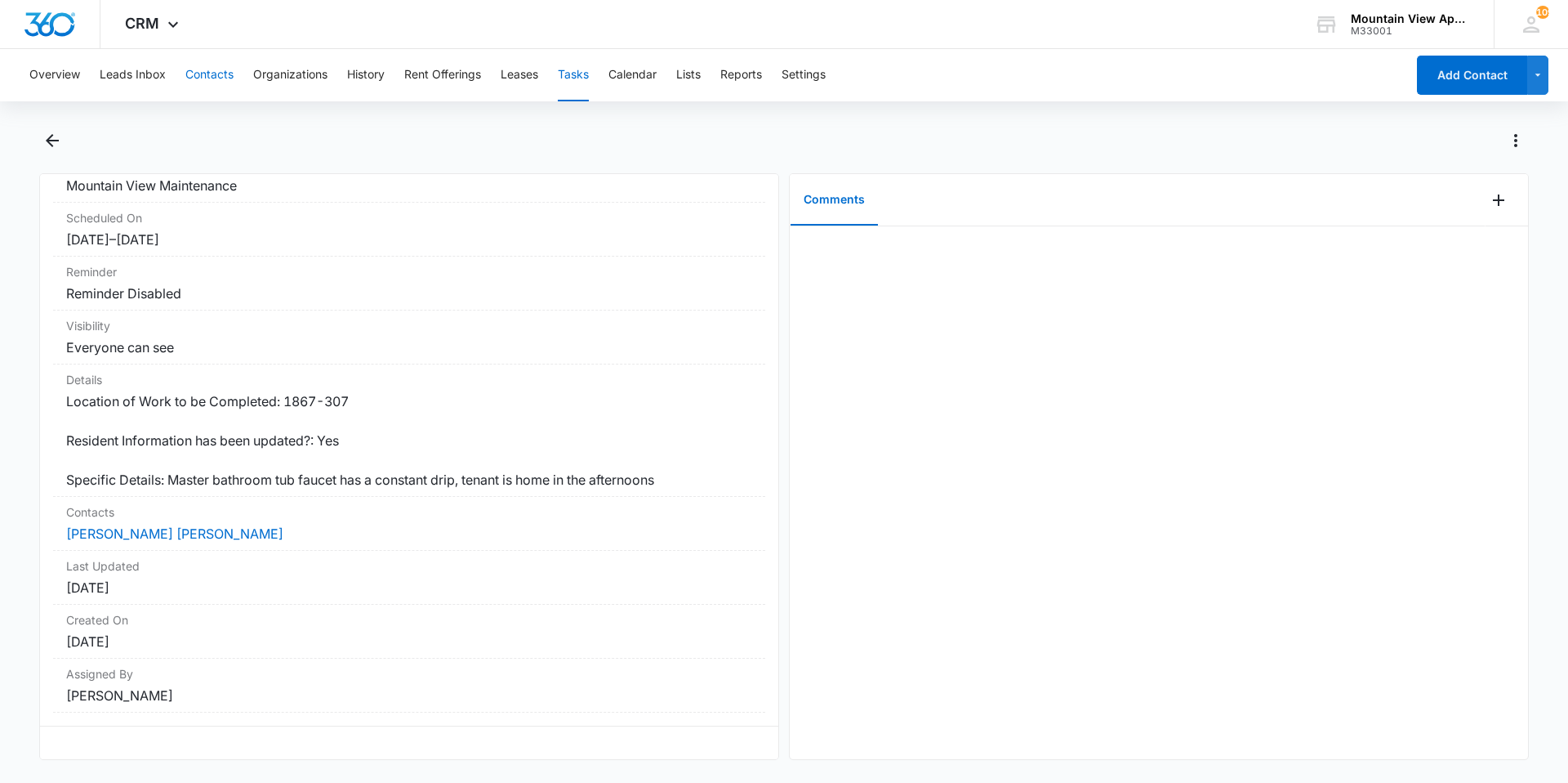
click at [208, 77] on button "Contacts" at bounding box center [210, 75] width 48 height 52
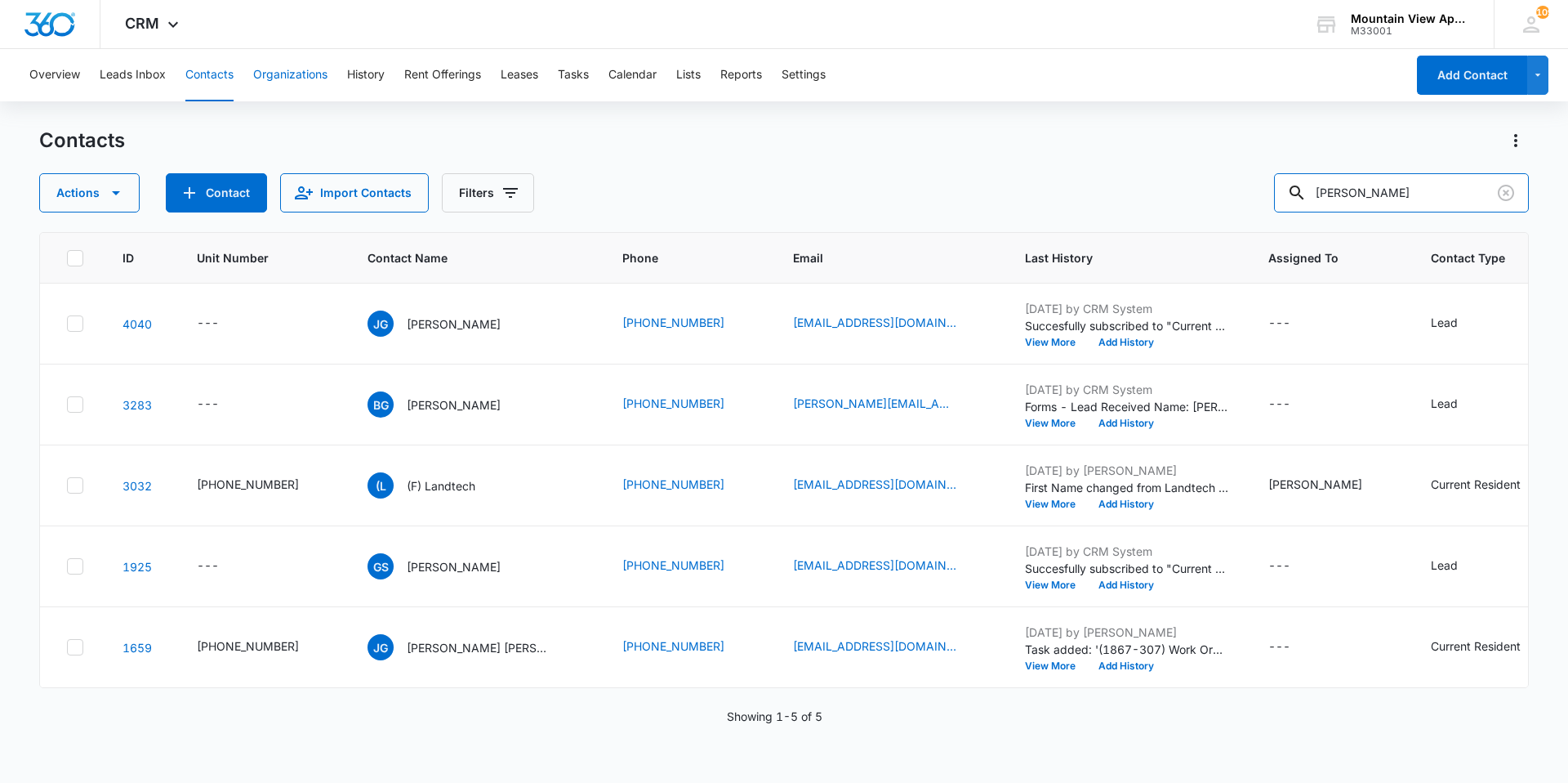
drag, startPoint x: 1428, startPoint y: 194, endPoint x: 191, endPoint y: 6, distance: 1251.2
click at [255, 48] on div "CRM Apps Reputation Websites Forms CRM Email Social Content Ads Intelligence Fi…" at bounding box center [784, 391] width 1568 height 781
type input "[PERSON_NAME]"
